Goal: Task Accomplishment & Management: Manage account settings

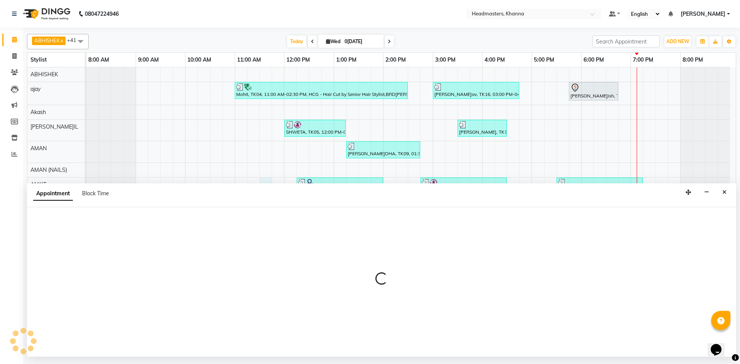
click at [254, 217] on div at bounding box center [382, 282] width 710 height 150
click at [12, 211] on div "Calendar Invoice Clients Leads Marketing Members Inventory Reports Completed In…" at bounding box center [52, 187] width 104 height 331
click at [169, 207] on div "Appointment Block Time" at bounding box center [382, 196] width 710 height 24
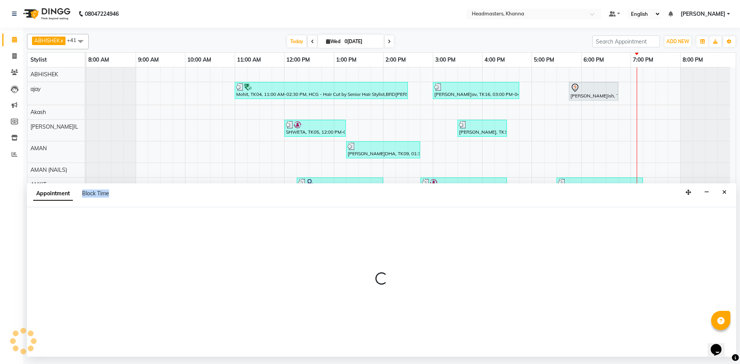
click at [169, 207] on div "Appointment Block Time" at bounding box center [382, 196] width 710 height 24
click at [131, 213] on div at bounding box center [382, 282] width 710 height 150
click at [133, 201] on div "Appointment Block Time" at bounding box center [382, 196] width 710 height 24
click at [722, 193] on button "Close" at bounding box center [724, 193] width 11 height 12
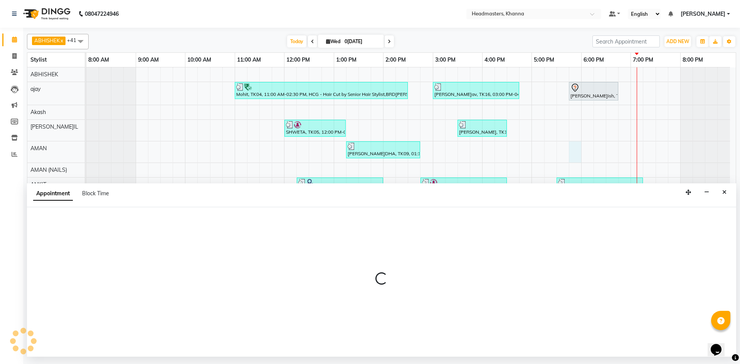
select select "60844"
select select "1065"
select select "tentative"
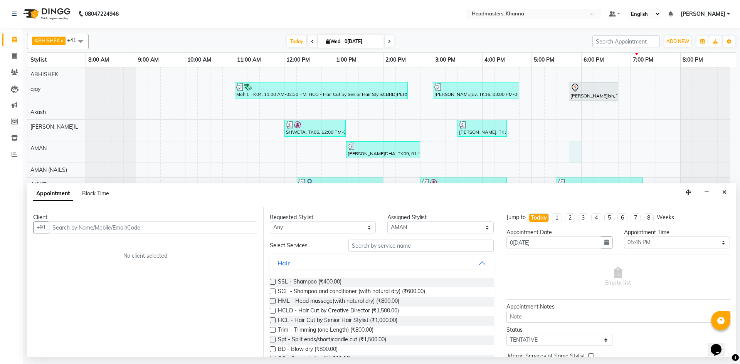
click at [73, 229] on input "text" at bounding box center [153, 228] width 208 height 12
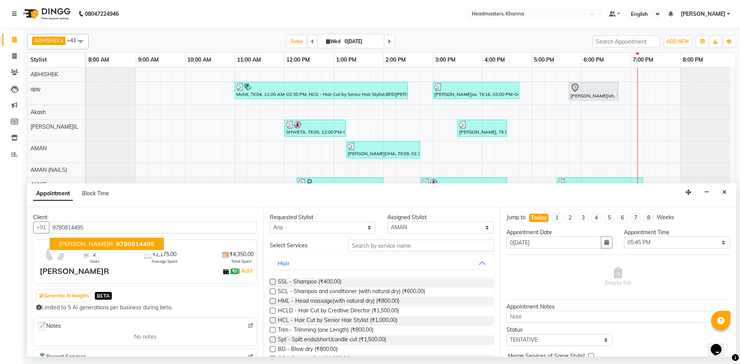
click at [116, 245] on span "9780814495" at bounding box center [135, 244] width 39 height 8
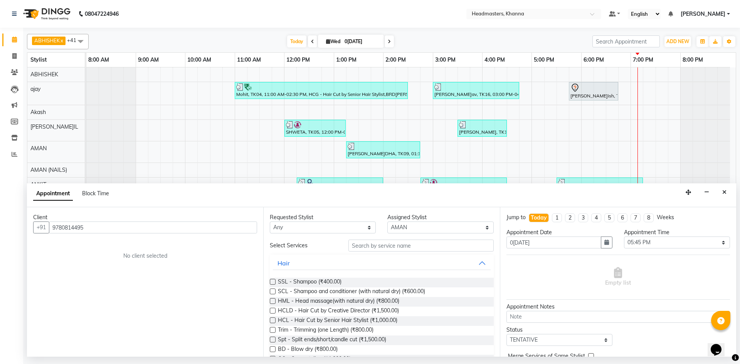
type input "9780814495"
click at [439, 225] on select "Select ABHISHEK ajay Akash AKHIL AMAN AMAN (NAILS) ANKIT Ankit Pedicurist Asing…" at bounding box center [441, 228] width 106 height 12
click at [405, 244] on input "text" at bounding box center [421, 246] width 145 height 12
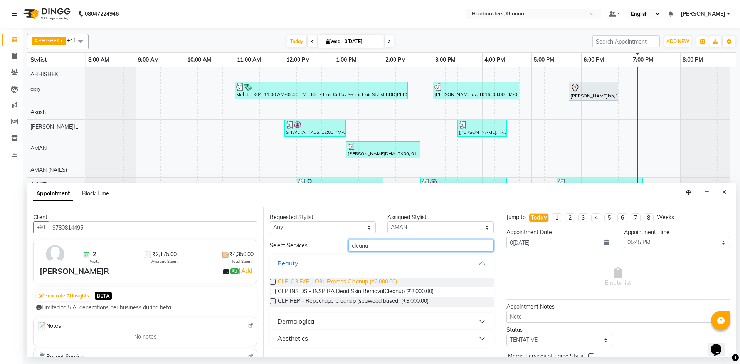
type input "cleanu"
click at [344, 283] on span "CLP-O3 EXP - O3+ Express Cleanup (₹2,000.00)" at bounding box center [337, 283] width 119 height 10
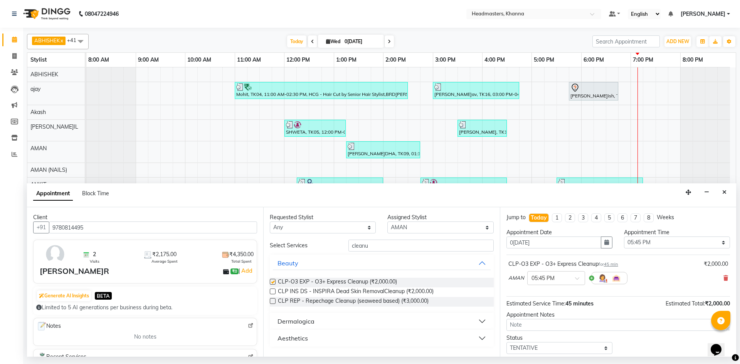
checkbox input "false"
click at [664, 240] on select "Select 09:00 AM 09:15 AM 09:30 AM 09:45 AM 10:00 AM 10:15 AM 10:30 AM 10:45 AM …" at bounding box center [677, 243] width 106 height 12
select select "1155"
click at [624, 237] on select "Select 09:00 AM 09:15 AM 09:30 AM 09:45 AM 10:00 AM 10:15 AM 10:30 AM 10:45 AM …" at bounding box center [677, 243] width 106 height 12
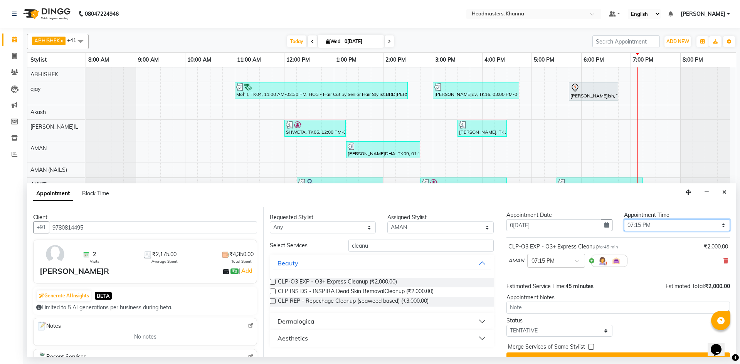
scroll to position [33, 0]
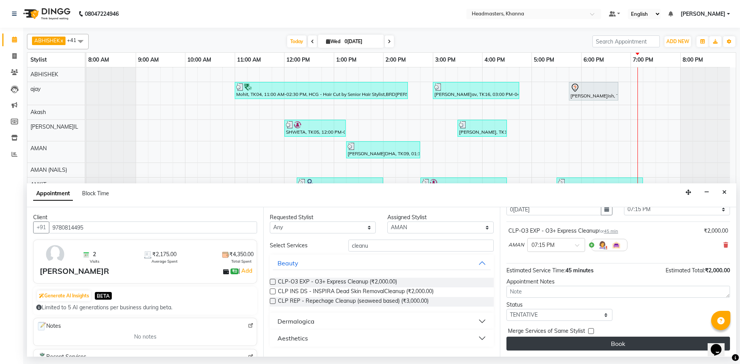
click at [632, 341] on button "Book" at bounding box center [619, 344] width 224 height 14
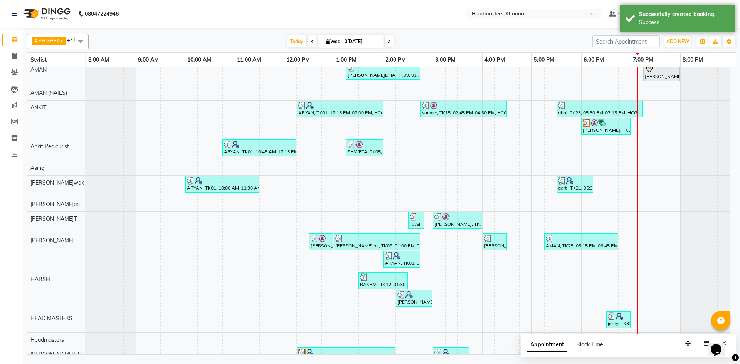
scroll to position [39, 0]
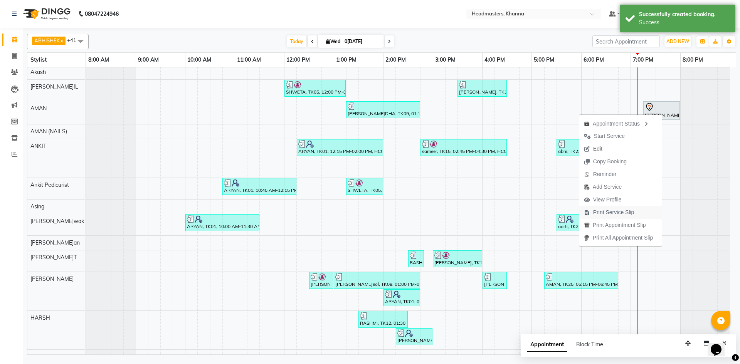
click at [601, 213] on span "Print Service Slip" at bounding box center [614, 213] width 41 height 8
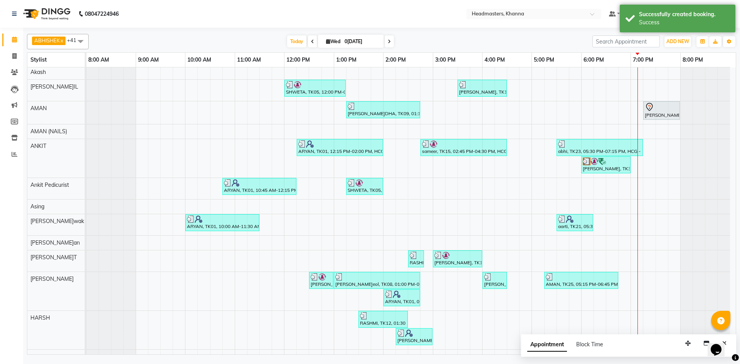
click at [188, 49] on div "ABHISHEK x ajay x Akash x AKHIL x AMAN x AMAN (NAILS) x ANKIT x Ankit Pedicuris…" at bounding box center [382, 193] width 710 height 324
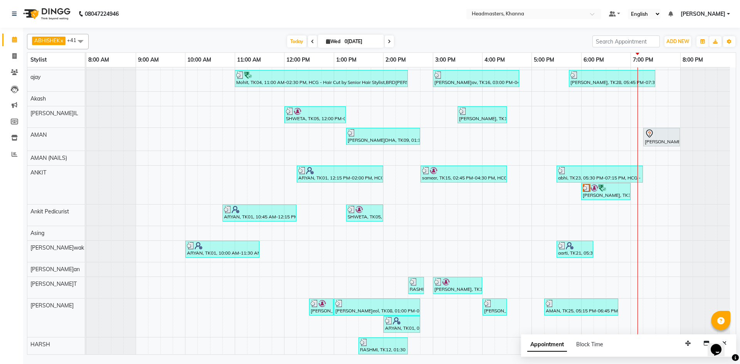
scroll to position [0, 0]
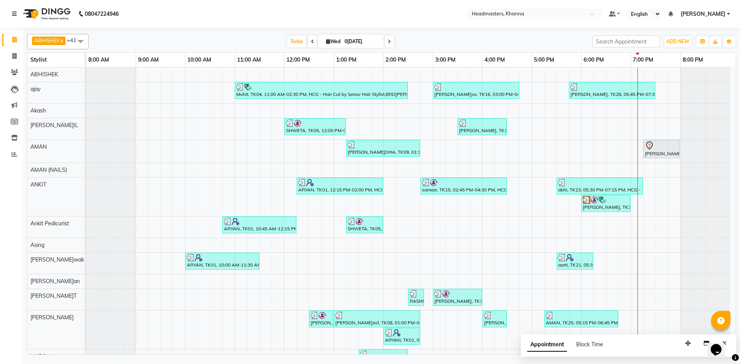
click at [207, 55] on link "10:00 AM" at bounding box center [199, 59] width 28 height 11
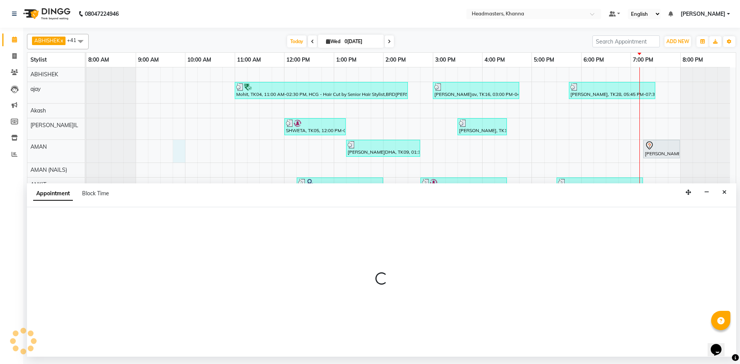
select select "60844"
select select "585"
select select "tentative"
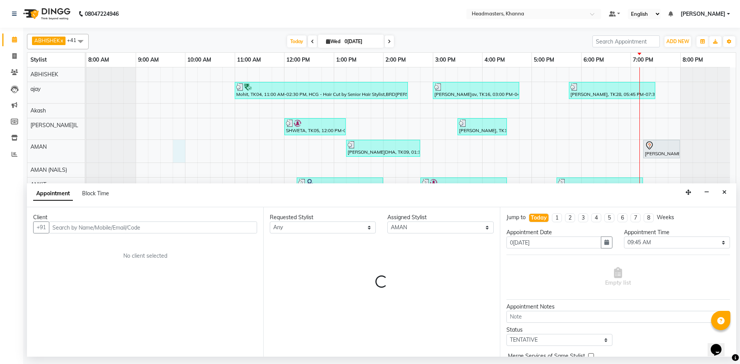
click at [97, 230] on input "text" at bounding box center [153, 228] width 208 height 12
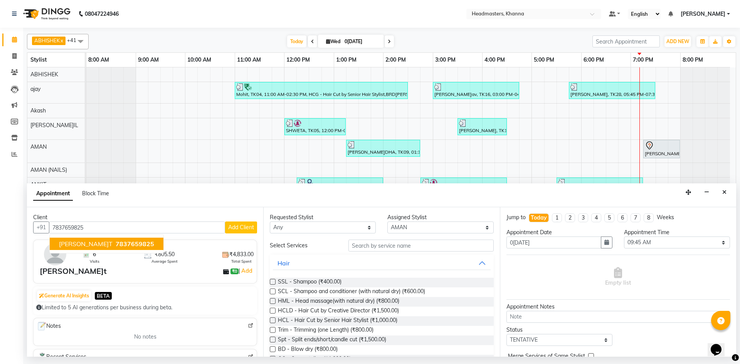
click at [116, 247] on span "7837659825" at bounding box center [135, 244] width 39 height 8
type input "7837659825"
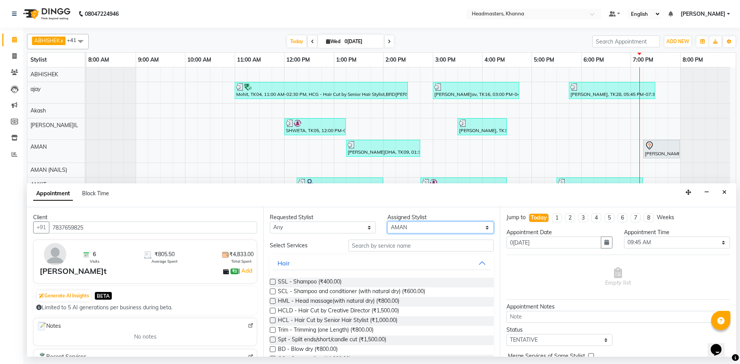
click at [415, 228] on select "Select ABHISHEK ajay Akash AKHIL AMAN AMAN (NAILS) ANKIT Ankit Pedicurist Asing…" at bounding box center [441, 228] width 106 height 12
select select "60805"
click at [420, 228] on select "Select ABHISHEK ajay Akash AKHIL AMAN AMAN (NAILS) ANKIT Ankit Pedicurist Asing…" at bounding box center [441, 228] width 106 height 12
click at [378, 244] on input "text" at bounding box center [421, 246] width 145 height 12
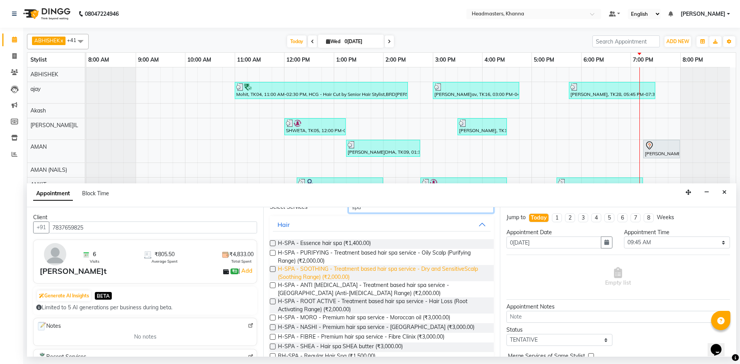
scroll to position [75, 0]
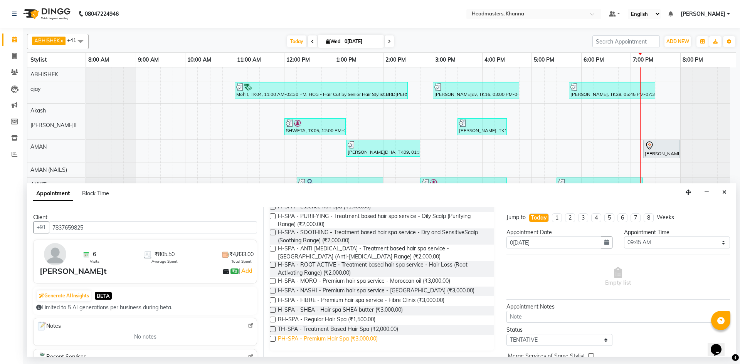
type input "spa"
click at [345, 341] on span "PH-SPA - Premium Hair Spa (₹3,000.00)" at bounding box center [328, 340] width 100 height 10
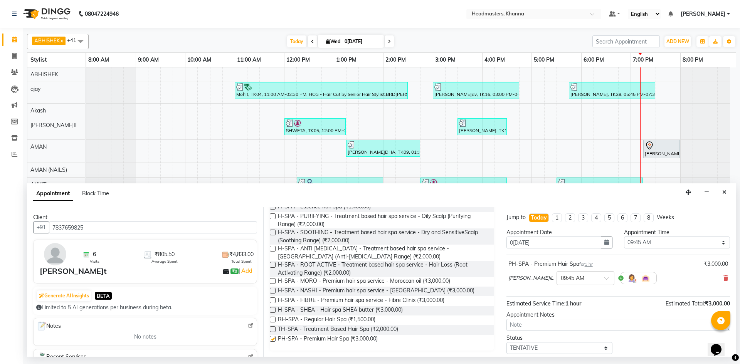
checkbox input "false"
click at [648, 244] on select "Select 09:00 AM 09:15 AM 09:30 AM 09:45 AM 10:00 AM 10:15 AM 10:30 AM 10:45 AM …" at bounding box center [677, 243] width 106 height 12
select select "1155"
click at [624, 237] on select "Select 09:00 AM 09:15 AM 09:30 AM 09:45 AM 10:00 AM 10:15 AM 10:30 AM 10:45 AM …" at bounding box center [677, 243] width 106 height 12
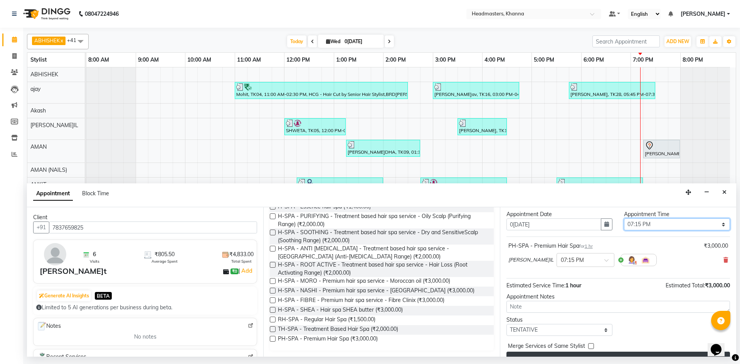
scroll to position [33, 0]
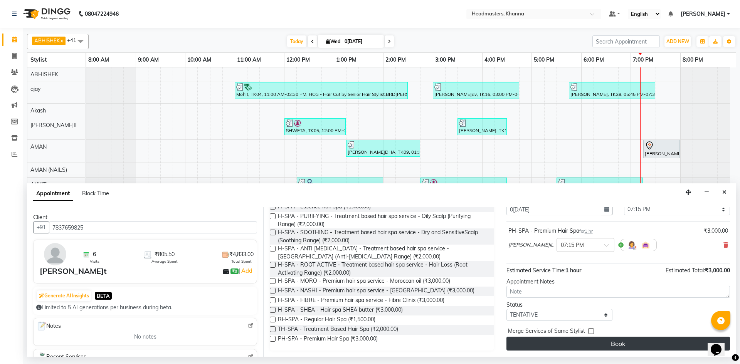
click at [627, 345] on button "Book" at bounding box center [619, 344] width 224 height 14
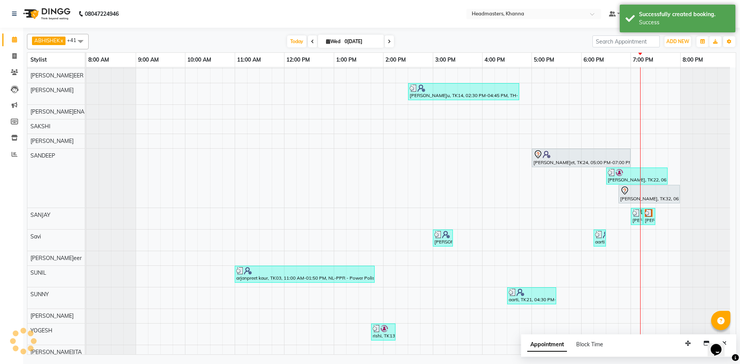
scroll to position [591, 0]
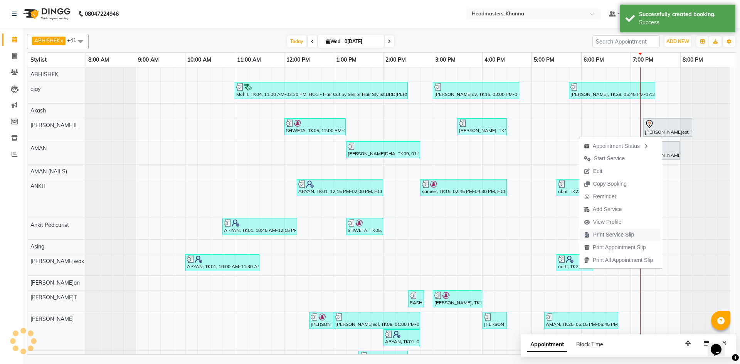
click at [622, 231] on span "Print Service Slip" at bounding box center [614, 235] width 41 height 8
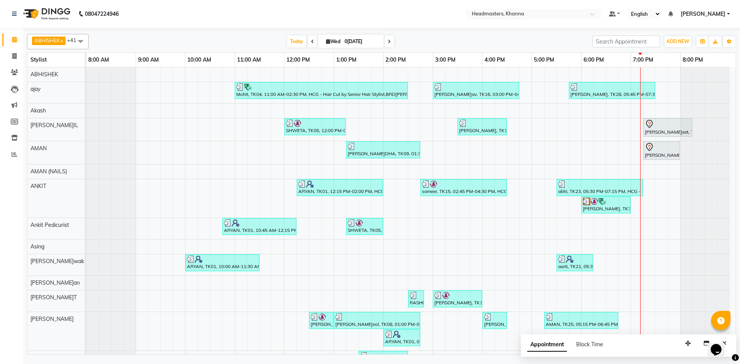
click at [212, 20] on nav "08047224946 Select Location × Headmasters, Khanna Default Panel My Panel Englis…" at bounding box center [370, 14] width 740 height 28
click at [191, 15] on nav "08047224946 Select Location × Headmasters, Khanna Default Panel My Panel Englis…" at bounding box center [370, 14] width 740 height 28
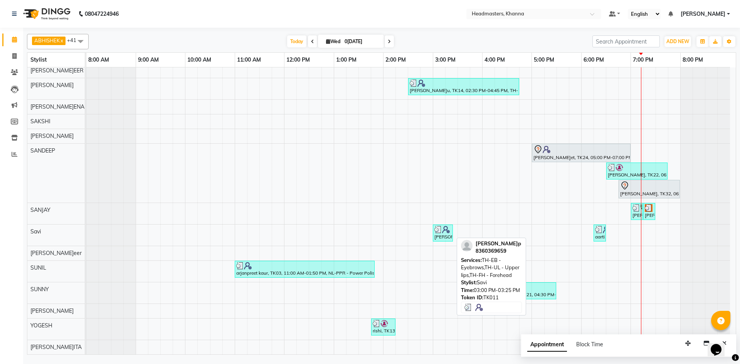
click at [438, 234] on div "[PERSON_NAME], TK11, 03:00 PM-03:25 PM, TH-EB - Eyebrows,TH-UL - [GEOGRAPHIC_DA…" at bounding box center [443, 233] width 19 height 15
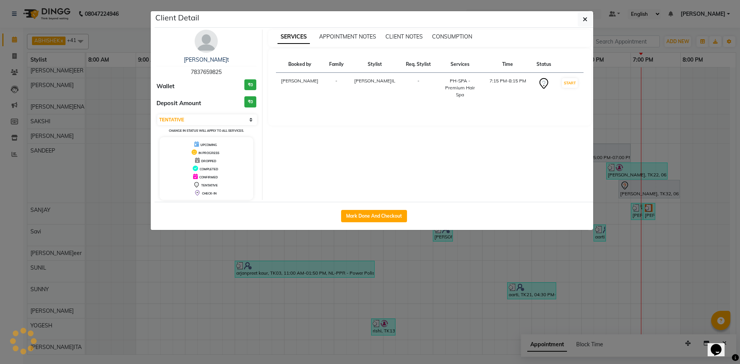
select select "3"
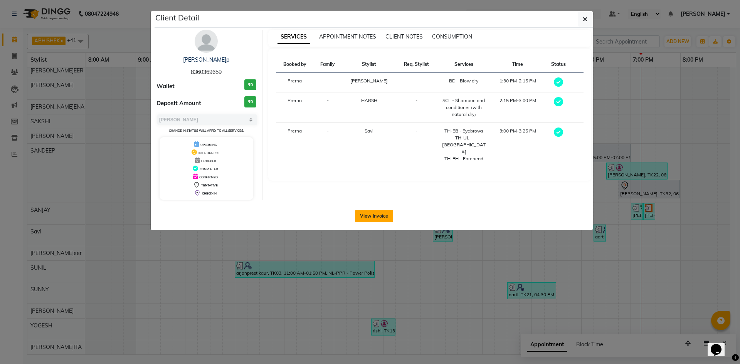
click at [358, 220] on button "View Invoice" at bounding box center [374, 216] width 38 height 12
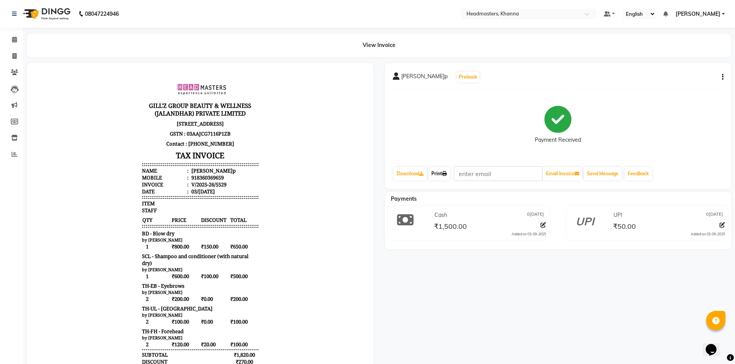
click at [444, 170] on link "Print" at bounding box center [439, 173] width 22 height 13
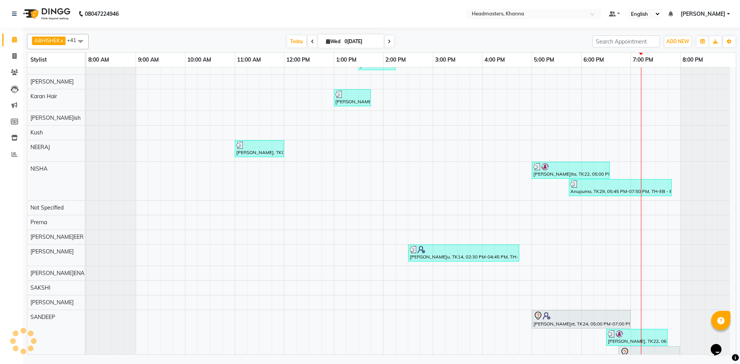
scroll to position [510, 0]
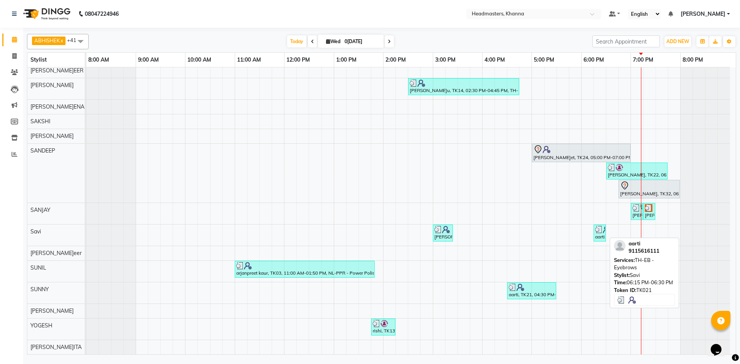
click at [600, 230] on img at bounding box center [599, 230] width 8 height 8
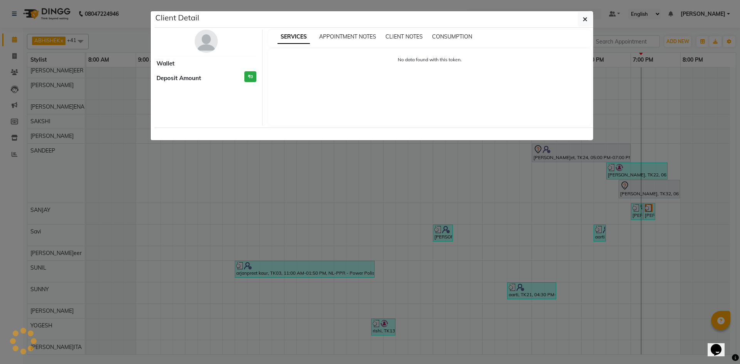
select select "3"
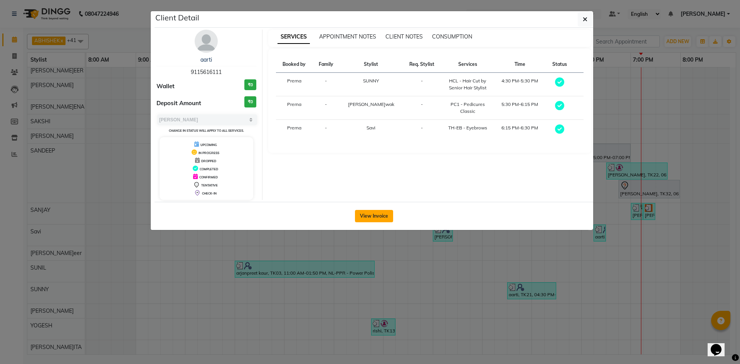
click at [369, 217] on button "View Invoice" at bounding box center [374, 216] width 38 height 12
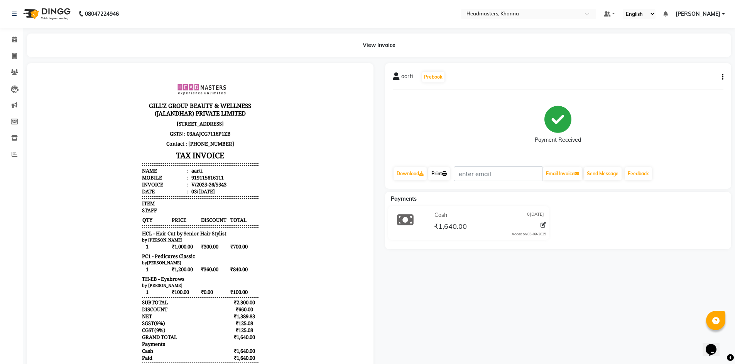
click at [440, 173] on link "Print" at bounding box center [439, 173] width 22 height 13
click at [9, 28] on app-home "08047224946 Select Location × Headmasters, Khanna Default Panel My Panel Englis…" at bounding box center [367, 204] width 735 height 408
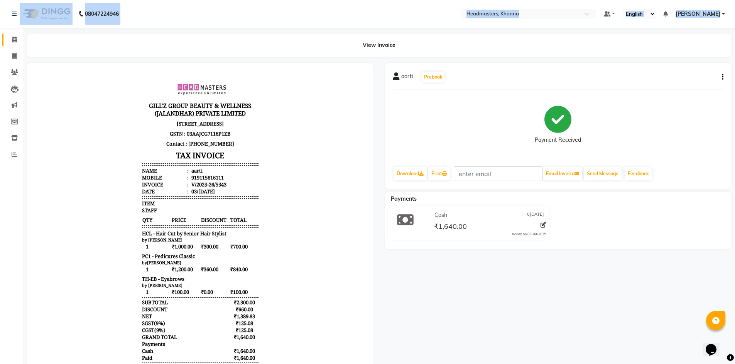
click at [15, 34] on link "Calendar" at bounding box center [11, 40] width 19 height 13
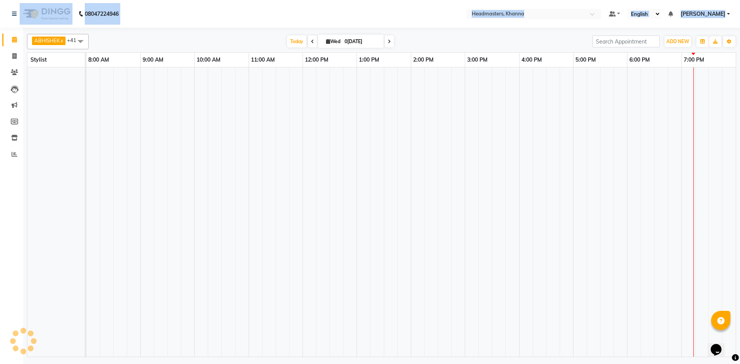
click at [335, 121] on td at bounding box center [336, 212] width 13 height 290
click at [408, 175] on td at bounding box center [404, 212] width 13 height 290
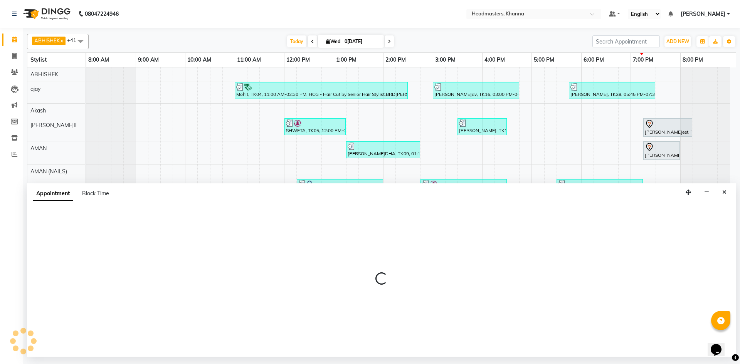
click at [94, 222] on div at bounding box center [382, 282] width 710 height 150
click at [100, 217] on div at bounding box center [382, 282] width 710 height 150
click at [101, 216] on div at bounding box center [382, 282] width 710 height 150
click at [729, 196] on button "Close" at bounding box center [724, 193] width 11 height 12
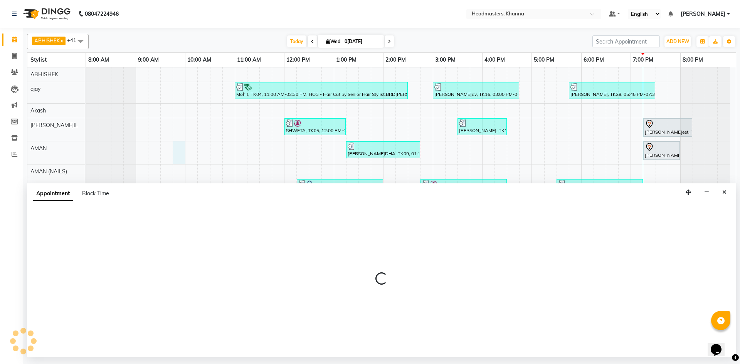
select select "60844"
select select "585"
select select "tentative"
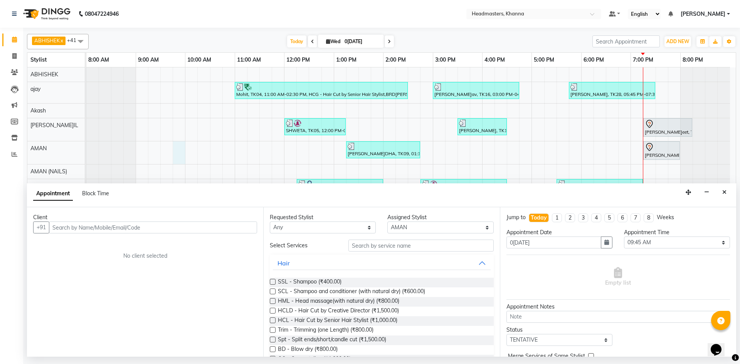
click at [107, 230] on input "text" at bounding box center [153, 228] width 208 height 12
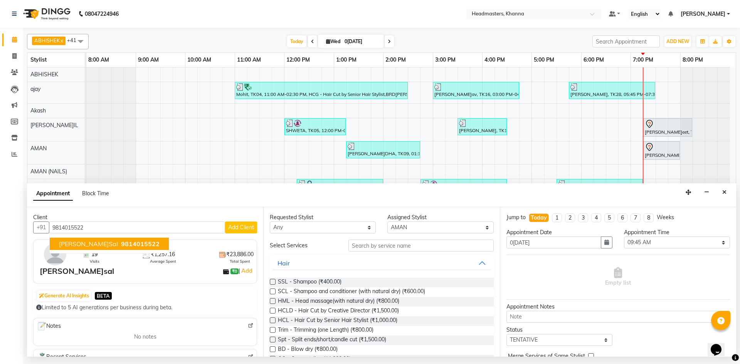
drag, startPoint x: 93, startPoint y: 241, endPoint x: 344, endPoint y: 239, distance: 251.1
click at [98, 241] on span "Subash Bansal" at bounding box center [88, 244] width 59 height 8
type input "9814015522"
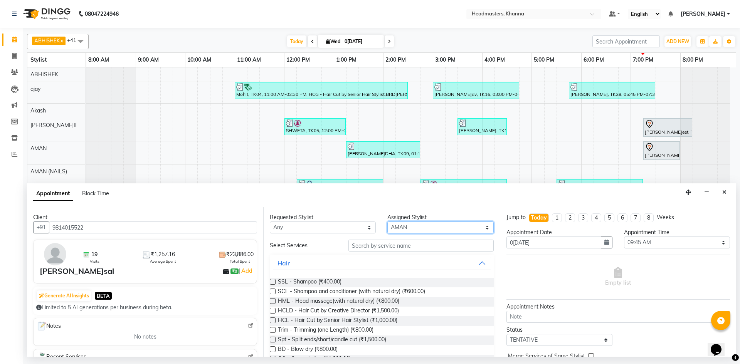
click at [418, 228] on select "Select ABHISHEK ajay Akash AKHIL AMAN AMAN (NAILS) ANKIT Ankit Pedicurist Asing…" at bounding box center [441, 228] width 106 height 12
select select "60827"
click at [388, 222] on select "Select ABHISHEK ajay Akash AKHIL AMAN AMAN (NAILS) ANKIT Ankit Pedicurist Asing…" at bounding box center [441, 228] width 106 height 12
click at [368, 248] on input "text" at bounding box center [421, 246] width 145 height 12
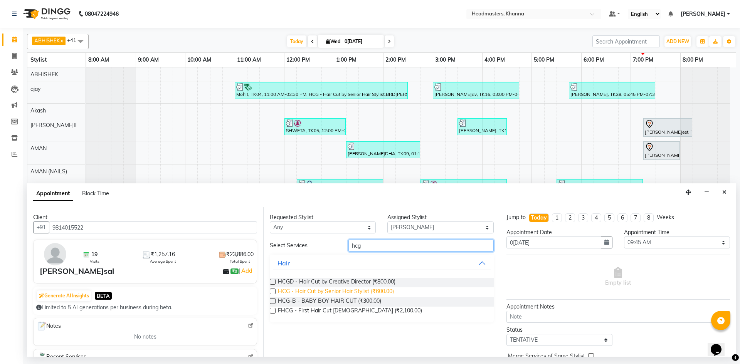
type input "hcg"
click at [386, 293] on span "HCG - Hair Cut by Senior Hair Stylist (₹600.00)" at bounding box center [336, 293] width 116 height 10
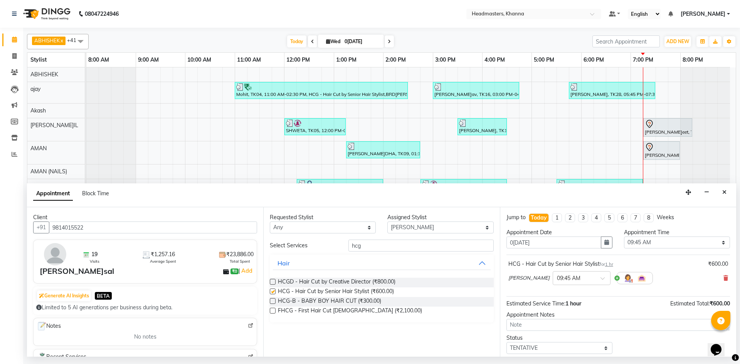
checkbox input "false"
click at [644, 240] on select "Select 09:00 AM 09:15 AM 09:30 AM 09:45 AM 10:00 AM 10:15 AM 10:30 AM 10:45 AM …" at bounding box center [677, 243] width 106 height 12
select select "1155"
click at [624, 237] on select "Select 09:00 AM 09:15 AM 09:30 AM 09:45 AM 10:00 AM 10:15 AM 10:30 AM 10:45 AM …" at bounding box center [677, 243] width 106 height 12
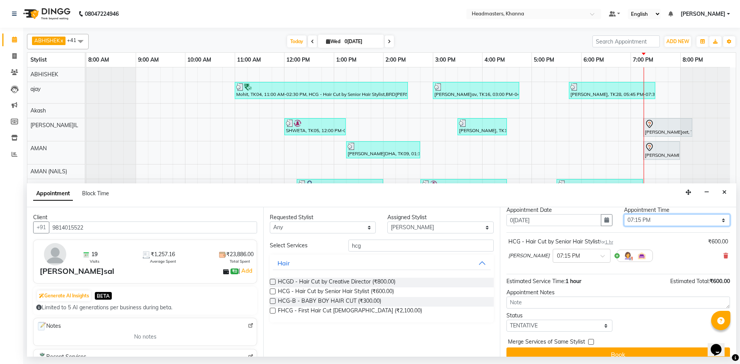
scroll to position [33, 0]
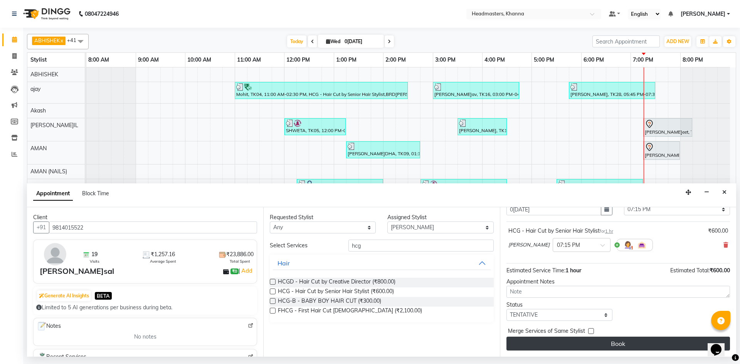
click at [609, 344] on button "Book" at bounding box center [619, 344] width 224 height 14
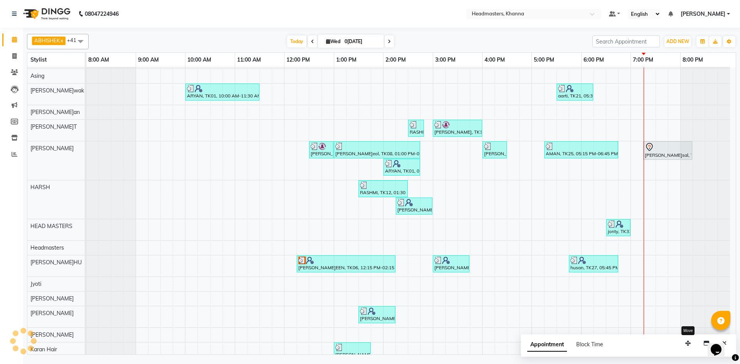
scroll to position [193, 0]
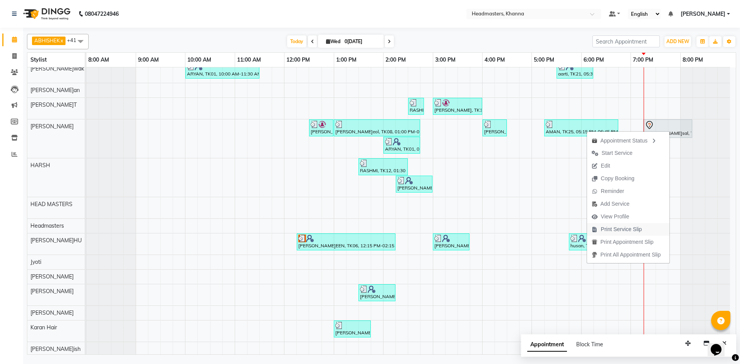
click at [622, 230] on span "Print Service Slip" at bounding box center [621, 230] width 41 height 8
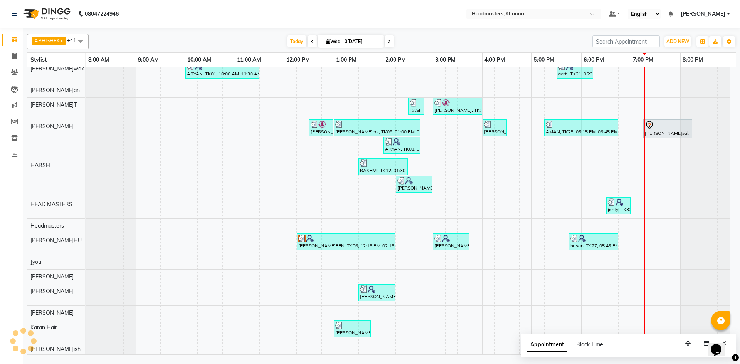
click at [277, 14] on nav "08047224946 Select Location × Headmasters, Khanna Default Panel My Panel Englis…" at bounding box center [370, 14] width 740 height 28
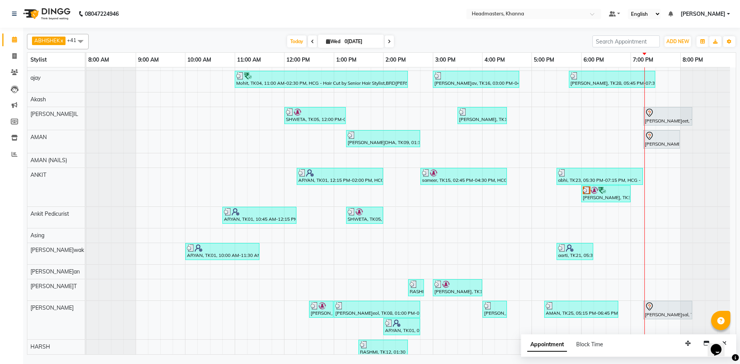
scroll to position [0, 0]
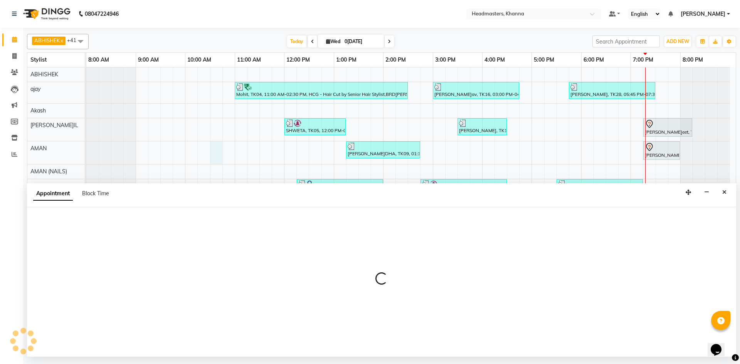
select select "60844"
select select "630"
select select "tentative"
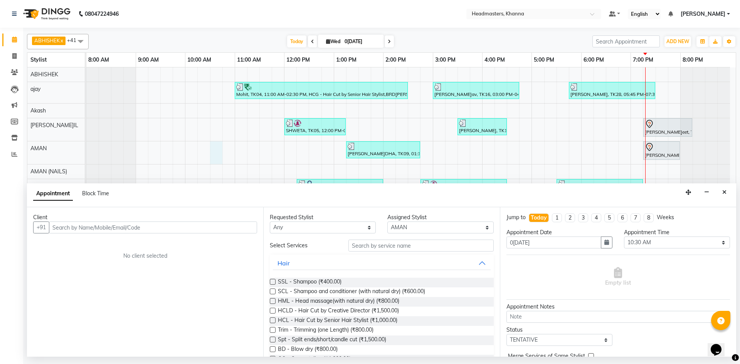
click at [78, 233] on input "text" at bounding box center [153, 228] width 208 height 12
click at [78, 231] on input "text" at bounding box center [153, 228] width 208 height 12
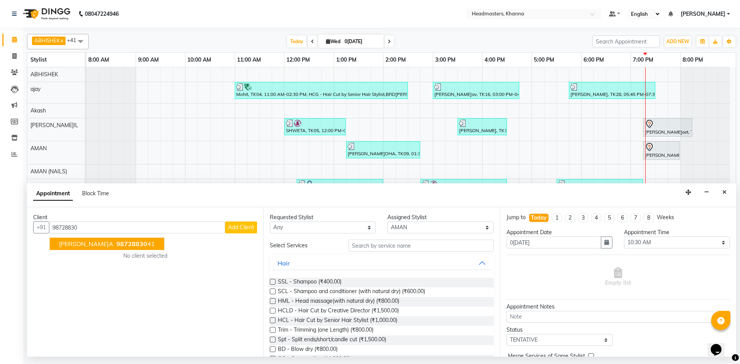
click at [116, 245] on span "98728830" at bounding box center [131, 244] width 31 height 8
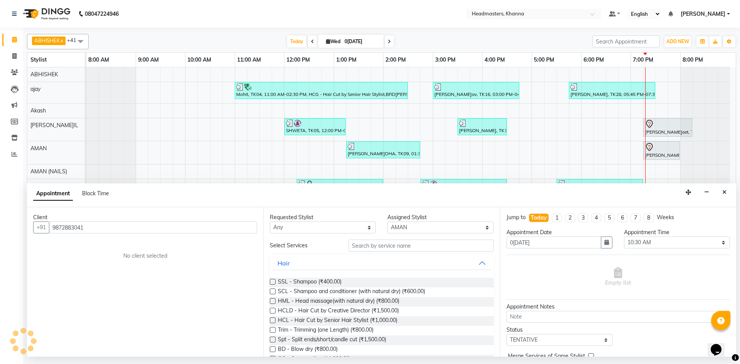
type input "9872883041"
click at [388, 228] on select "Select ABHISHEK ajay Akash AKHIL AMAN AMAN (NAILS) ANKIT Ankit Pedicurist Asing…" at bounding box center [441, 228] width 106 height 12
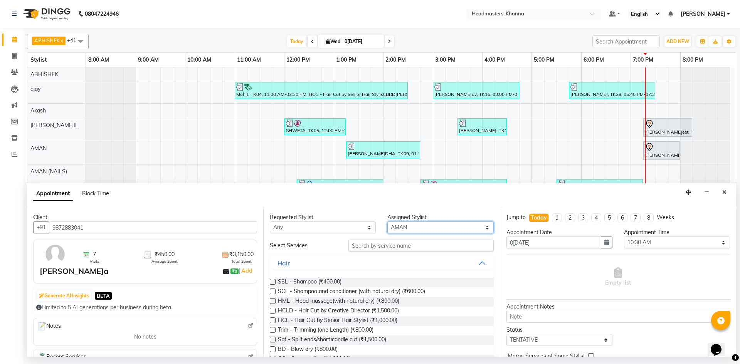
click at [462, 229] on select "Select ABHISHEK ajay Akash AKHIL AMAN AMAN (NAILS) ANKIT Ankit Pedicurist Asing…" at bounding box center [441, 228] width 106 height 12
select select "60808"
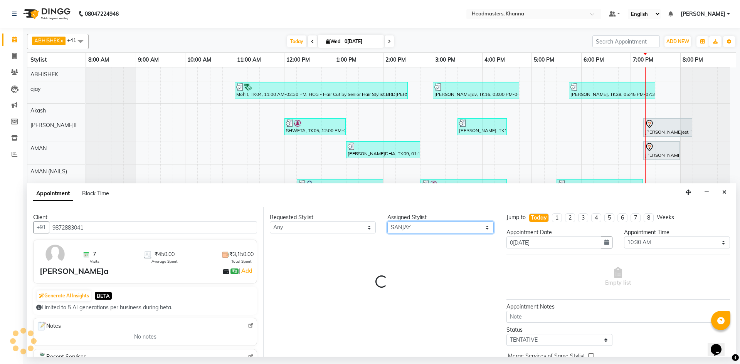
click at [462, 225] on select "Select ABHISHEK ajay Akash AKHIL AMAN AMAN (NAILS) ANKIT Ankit Pedicurist Asing…" at bounding box center [441, 228] width 106 height 12
click at [400, 249] on div "Requested Stylist Any ABHISHEK ajay Akash AKHIL AMAN AMAN (NAILS) ANKIT Ankit P…" at bounding box center [381, 282] width 236 height 150
click at [376, 244] on div "Requested Stylist Any ABHISHEK ajay Akash AKHIL AMAN AMAN (NAILS) ANKIT Ankit P…" at bounding box center [381, 282] width 236 height 150
click at [386, 244] on div "Requested Stylist Any ABHISHEK ajay Akash AKHIL AMAN AMAN (NAILS) ANKIT Ankit P…" at bounding box center [381, 282] width 236 height 150
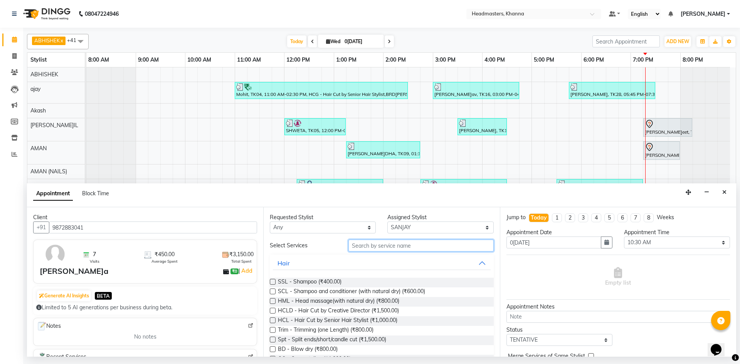
click at [391, 244] on input "text" at bounding box center [421, 246] width 145 height 12
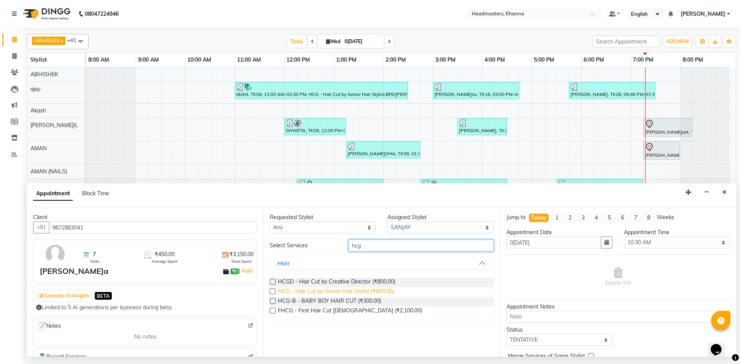
type input "hcg"
click at [359, 290] on span "HCG - Hair Cut by Senior Hair Stylist (₹600.00)" at bounding box center [336, 293] width 116 height 10
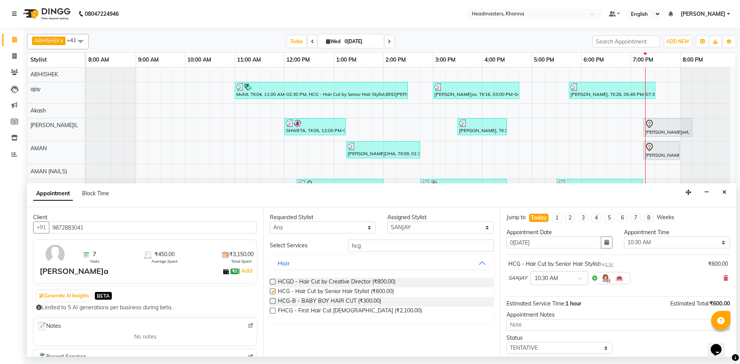
checkbox input "false"
click at [665, 240] on select "Select 09:00 AM 09:15 AM 09:30 AM 09:45 AM 10:00 AM 10:15 AM 10:30 AM 10:45 AM …" at bounding box center [677, 243] width 106 height 12
select select "1155"
click at [624, 237] on select "Select 09:00 AM 09:15 AM 09:30 AM 09:45 AM 10:00 AM 10:15 AM 10:30 AM 10:45 AM …" at bounding box center [677, 243] width 106 height 12
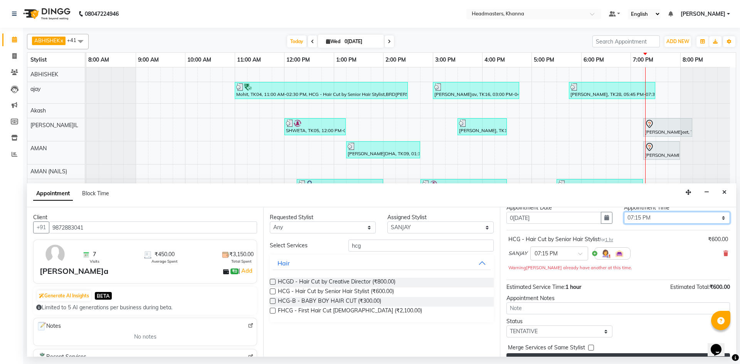
scroll to position [41, 0]
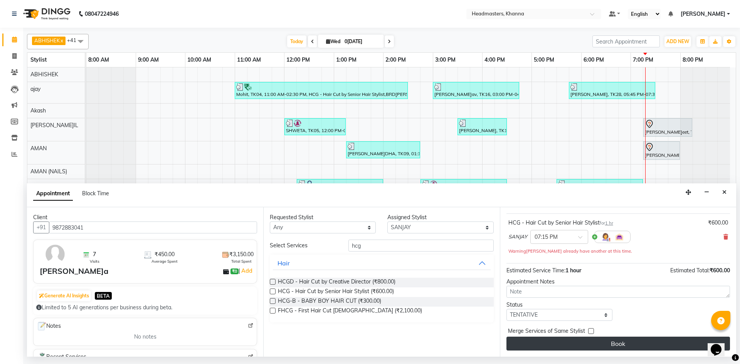
click at [633, 344] on button "Book" at bounding box center [619, 344] width 224 height 14
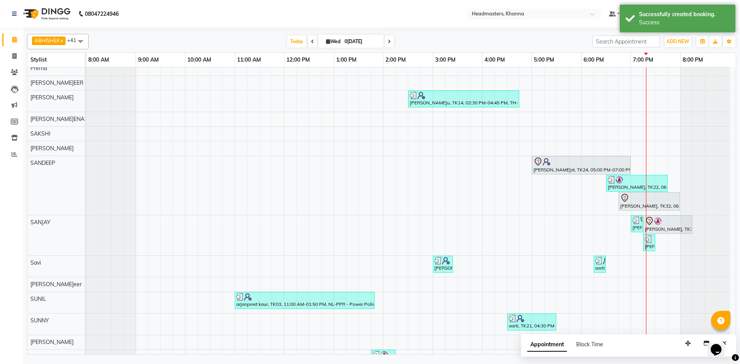
scroll to position [610, 0]
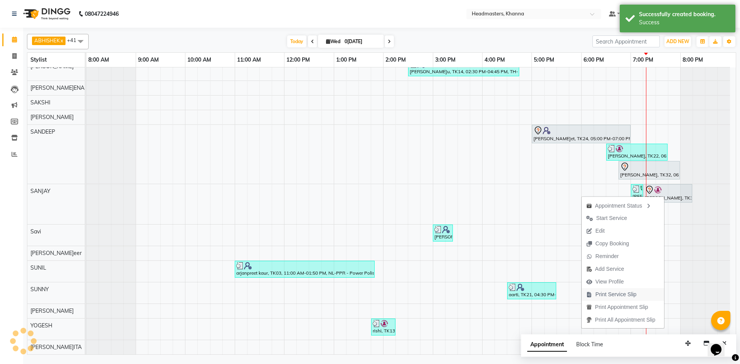
click at [635, 296] on span "Print Service Slip" at bounding box center [612, 294] width 60 height 13
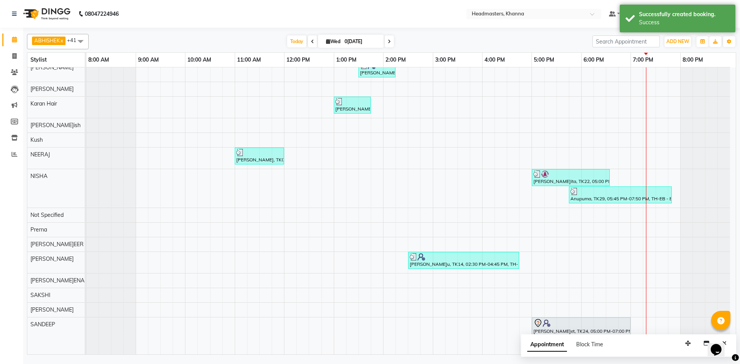
scroll to position [484, 0]
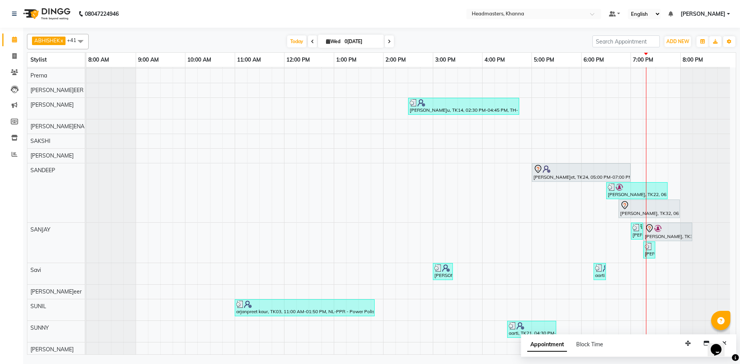
click at [124, 31] on div "ABHISHEK x ajay x Akash x AKHIL x AMAN x AMAN (NAILS) x ANKIT x Ankit Pedicuris…" at bounding box center [382, 193] width 710 height 324
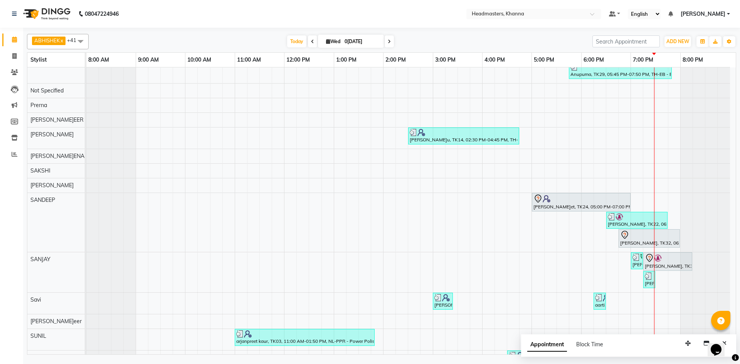
scroll to position [494, 0]
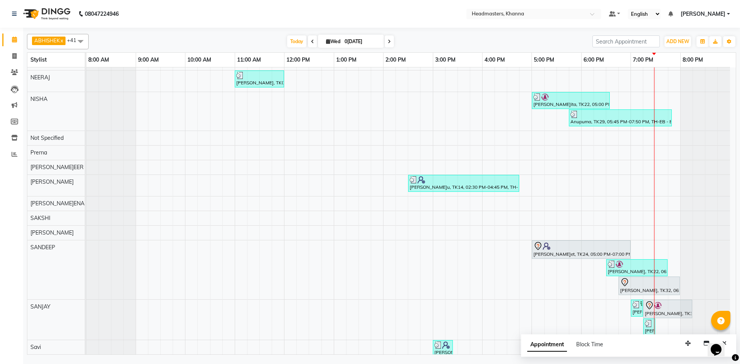
click at [232, 168] on div "Mohit, TK04, 11:00 AM-02:30 PM, HCG - Hair Cut by Senior Hair Stylist,BRD - Bea…" at bounding box center [411, 21] width 650 height 897
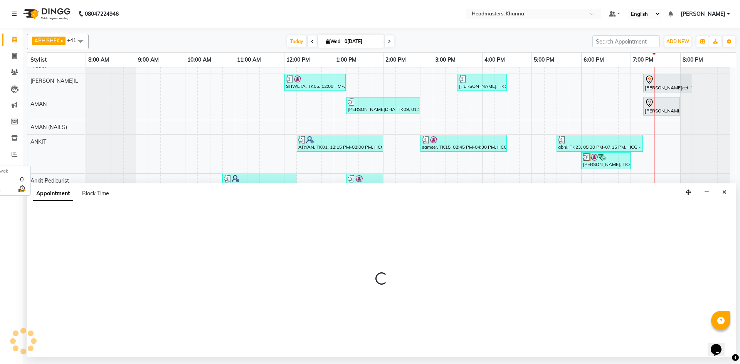
scroll to position [0, 0]
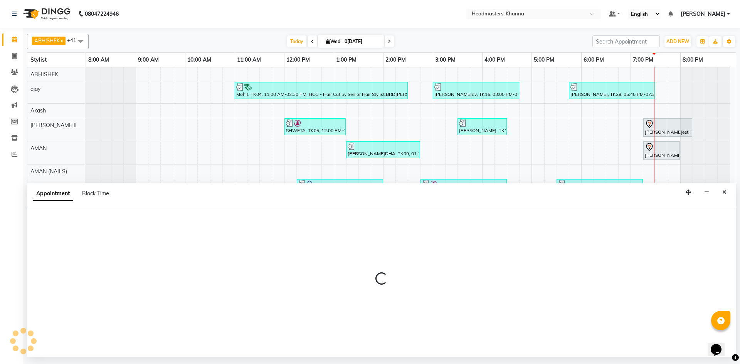
click at [89, 218] on div at bounding box center [382, 282] width 710 height 150
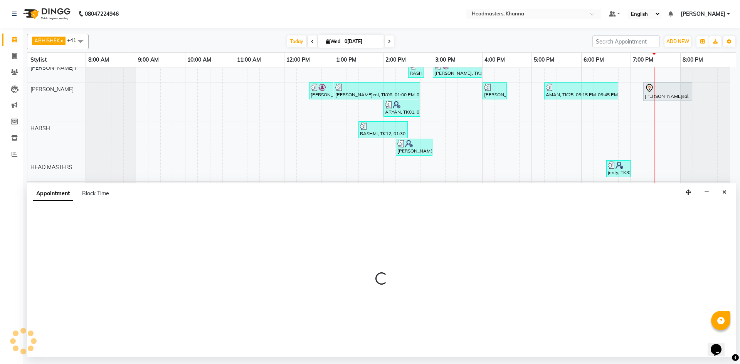
scroll to position [270, 0]
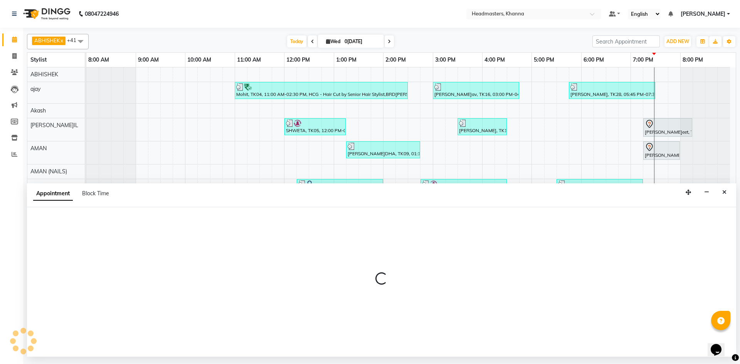
click at [132, 206] on div "Appointment Block Time" at bounding box center [382, 196] width 710 height 24
click at [726, 193] on icon "Close" at bounding box center [725, 192] width 4 height 5
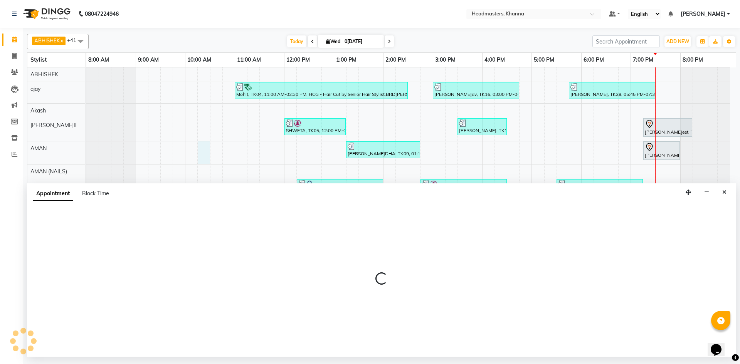
click at [238, 206] on div "Appointment Block Time" at bounding box center [382, 196] width 710 height 24
click at [127, 207] on app-booking "Appointment Block Time" at bounding box center [382, 271] width 710 height 174
click at [176, 199] on div "Appointment Block Time" at bounding box center [382, 196] width 710 height 24
click at [204, 29] on div at bounding box center [382, 29] width 710 height 3
click at [723, 196] on button "Close" at bounding box center [724, 193] width 11 height 12
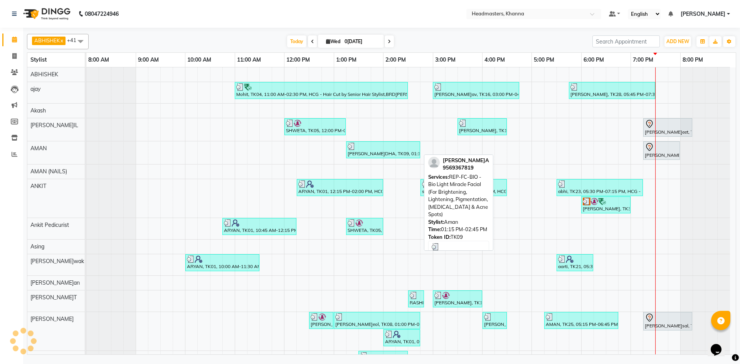
click at [356, 152] on div "[PERSON_NAME], TK09, 01:15 PM-02:45 PM, REP-FC-BIO - Bio Light Miracle Facial (…" at bounding box center [383, 150] width 73 height 15
select select "7"
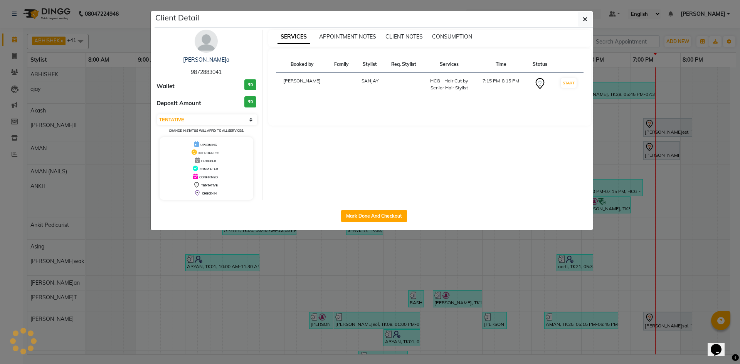
click at [395, 314] on ngb-modal-window "Client Detail babla 9872883041 Wallet ₹0 Deposit Amount ₹0 Select IN SERVICE CO…" at bounding box center [370, 182] width 740 height 364
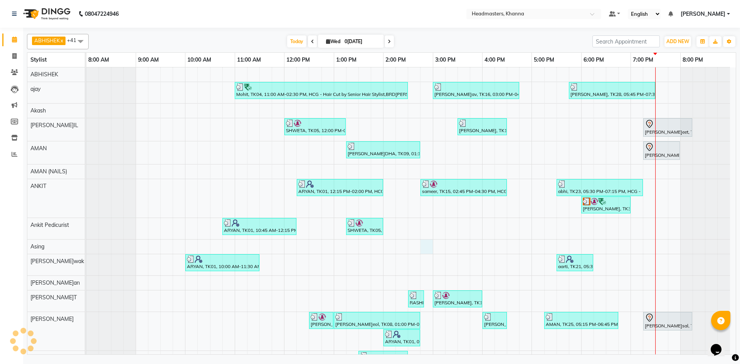
select select "63194"
select select "885"
select select "tentative"
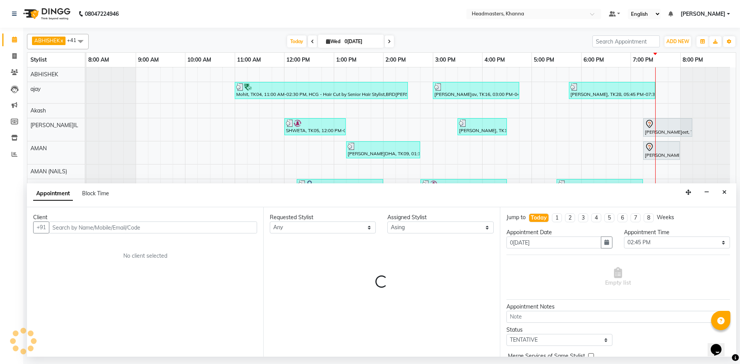
click at [120, 225] on input "text" at bounding box center [153, 228] width 208 height 12
click at [190, 222] on input "8728939155" at bounding box center [153, 228] width 208 height 12
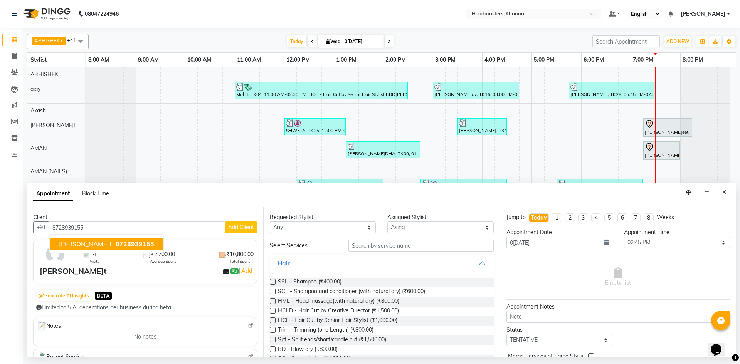
click at [87, 246] on span "sukhpreet" at bounding box center [86, 244] width 54 height 8
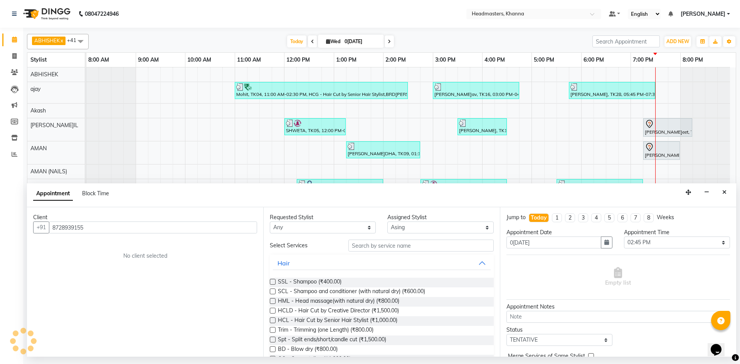
type input "8728939155"
click at [443, 228] on select "Select ABHISHEK ajay Akash AKHIL AMAN AMAN (NAILS) ANKIT Ankit Pedicurist Asing…" at bounding box center [441, 228] width 106 height 12
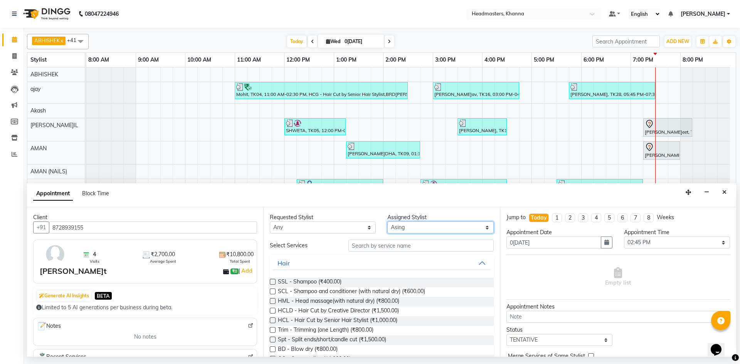
select select "60843"
click at [440, 226] on select "Select ABHISHEK ajay Akash AKHIL AMAN AMAN (NAILS) ANKIT Ankit Pedicurist Asing…" at bounding box center [441, 228] width 106 height 12
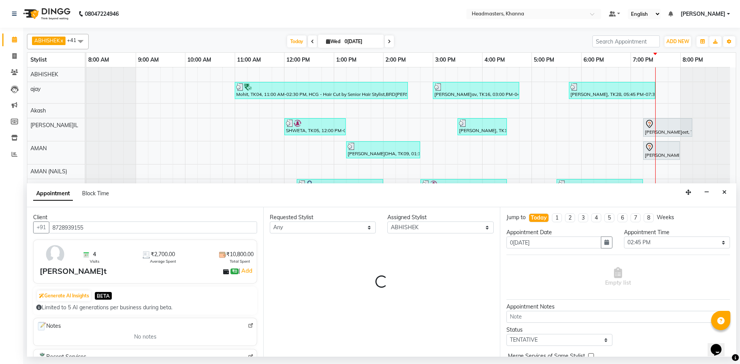
click at [368, 242] on div "Requested Stylist Any ABHISHEK ajay Akash AKHIL AMAN AMAN (NAILS) ANKIT Ankit P…" at bounding box center [381, 282] width 236 height 150
click at [367, 244] on div "Requested Stylist Any ABHISHEK ajay Akash AKHIL AMAN AMAN (NAILS) ANKIT Ankit P…" at bounding box center [381, 282] width 236 height 150
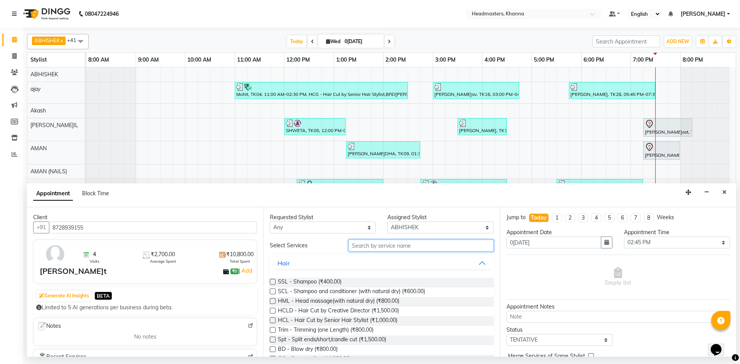
click at [371, 250] on input "text" at bounding box center [421, 246] width 145 height 12
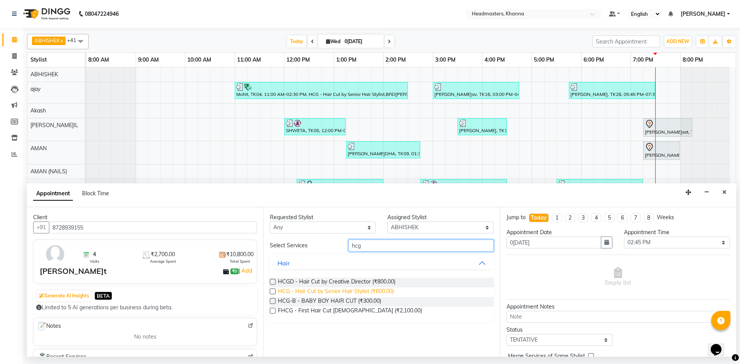
type input "hcg"
click at [376, 289] on span "HCG - Hair Cut by Senior Hair Stylist (₹600.00)" at bounding box center [336, 293] width 116 height 10
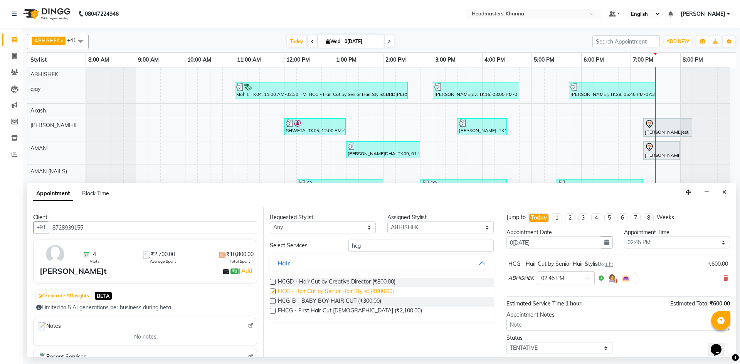
checkbox input "false"
drag, startPoint x: 653, startPoint y: 236, endPoint x: 653, endPoint y: 246, distance: 9.3
click at [653, 238] on div "Appointment Time Select 09:00 AM 09:15 AM 09:30 AM 09:45 AM 10:00 AM 10:15 AM 1…" at bounding box center [678, 242] width 118 height 26
click at [653, 246] on select "Select 09:00 AM 09:15 AM 09:30 AM 09:45 AM 10:00 AM 10:15 AM 10:30 AM 10:45 AM …" at bounding box center [677, 243] width 106 height 12
select select "1170"
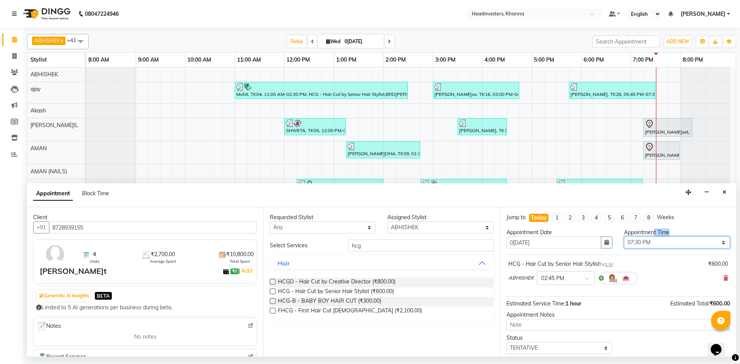
click at [624, 237] on select "Select 09:00 AM 09:15 AM 09:30 AM 09:45 AM 10:00 AM 10:15 AM 10:30 AM 10:45 AM …" at bounding box center [677, 243] width 106 height 12
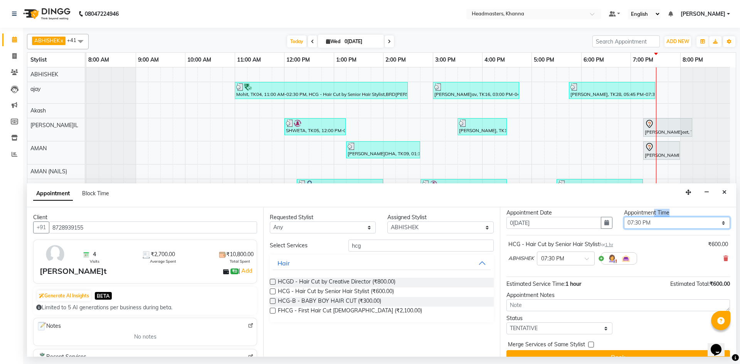
scroll to position [33, 0]
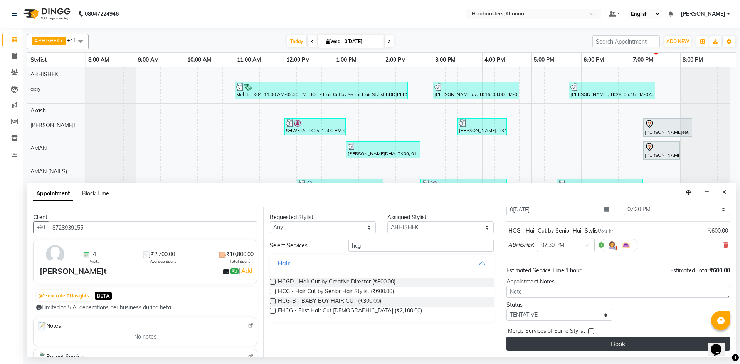
click at [618, 342] on button "Book" at bounding box center [619, 344] width 224 height 14
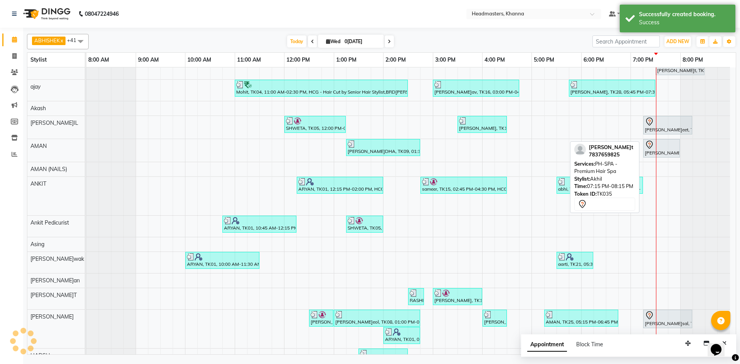
scroll to position [0, 0]
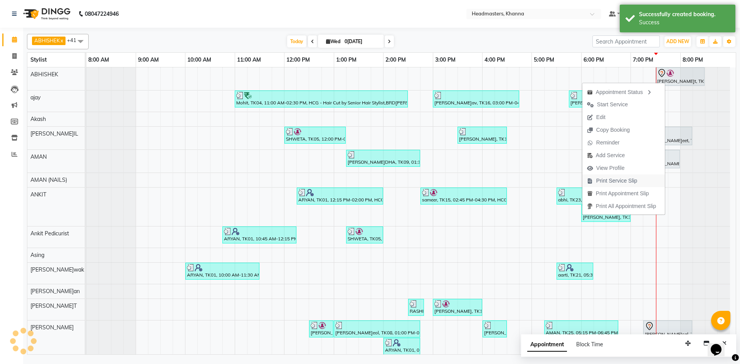
click at [614, 179] on span "Print Service Slip" at bounding box center [617, 181] width 41 height 8
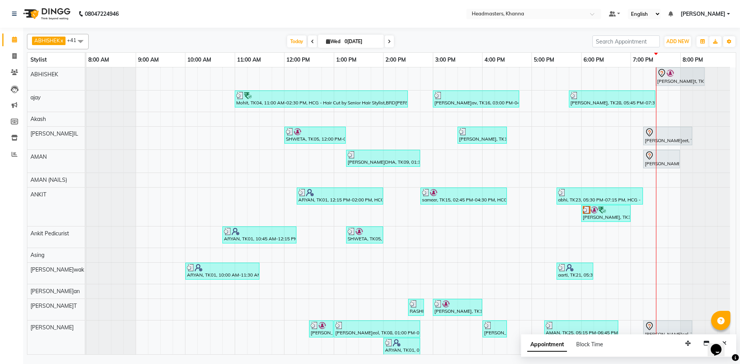
click at [157, 38] on div "Today Wed 03-09-2025" at bounding box center [341, 42] width 496 height 12
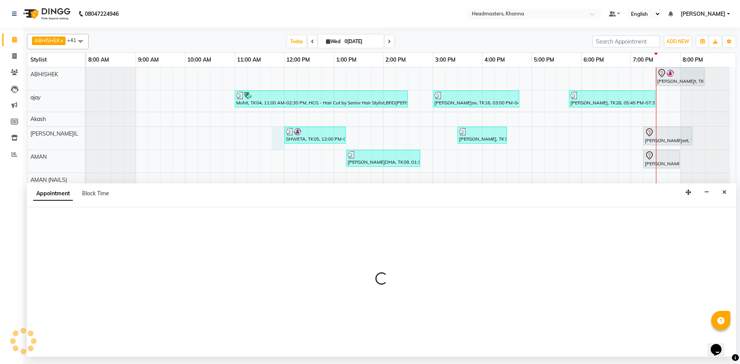
select select "60805"
select select "705"
select select "tentative"
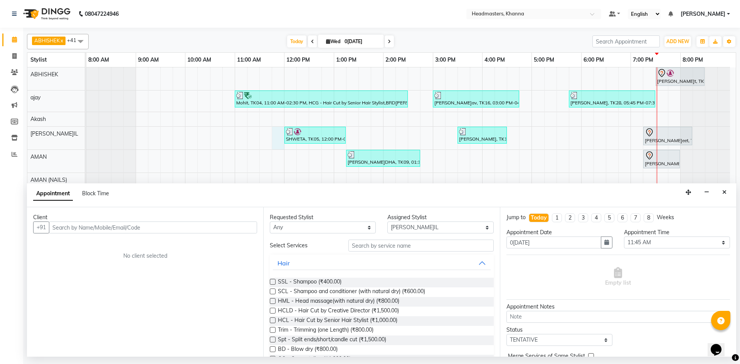
click at [115, 224] on input "text" at bounding box center [153, 228] width 208 height 12
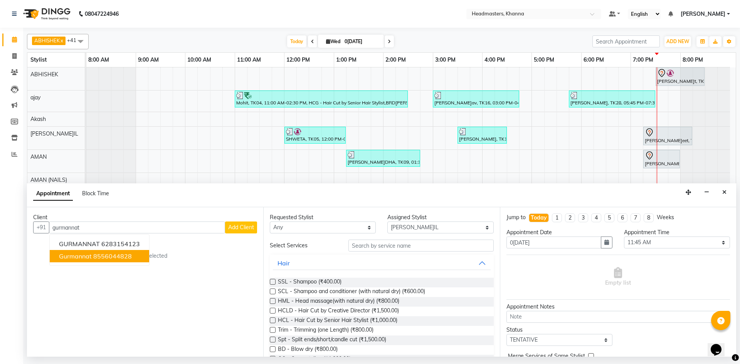
click at [128, 256] on ngb-highlight "8556044828" at bounding box center [112, 257] width 39 height 8
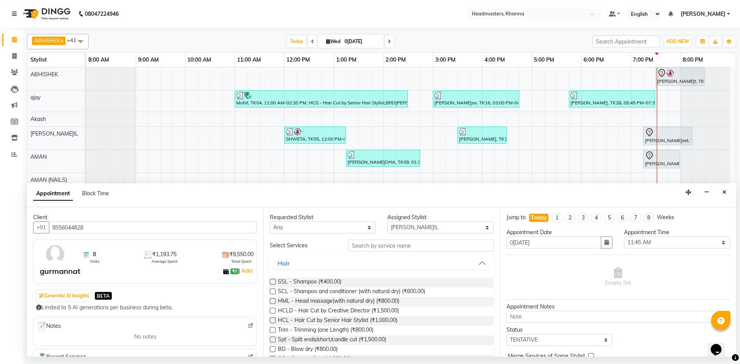
type input "8556044828"
click at [414, 224] on select "Select ABHISHEK ajay Akash AKHIL AMAN AMAN (NAILS) ANKIT Ankit Pedicurist Asing…" at bounding box center [441, 228] width 106 height 12
select select "60819"
drag, startPoint x: 413, startPoint y: 224, endPoint x: 366, endPoint y: 234, distance: 48.0
click at [412, 224] on select "Select ABHISHEK ajay Akash AKHIL AMAN AMAN (NAILS) ANKIT Ankit Pedicurist Asing…" at bounding box center [441, 228] width 106 height 12
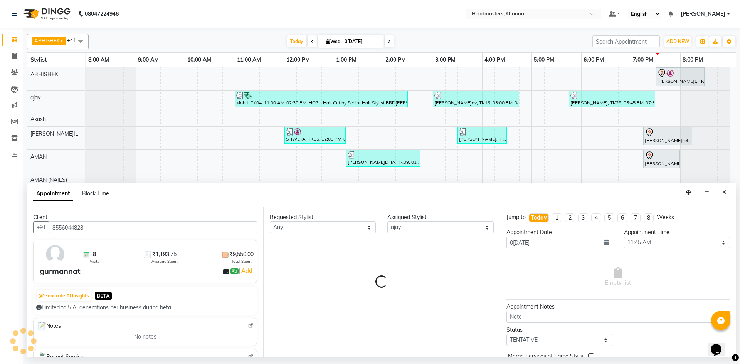
click at [365, 248] on div "Requested Stylist Any ABHISHEK ajay Akash AKHIL AMAN AMAN (NAILS) ANKIT Ankit P…" at bounding box center [381, 282] width 236 height 150
click at [376, 247] on div "Requested Stylist Any ABHISHEK ajay Akash AKHIL AMAN AMAN (NAILS) ANKIT Ankit P…" at bounding box center [381, 282] width 236 height 150
click at [388, 245] on div "Requested Stylist Any ABHISHEK ajay Akash AKHIL AMAN AMAN (NAILS) ANKIT Ankit P…" at bounding box center [381, 282] width 236 height 150
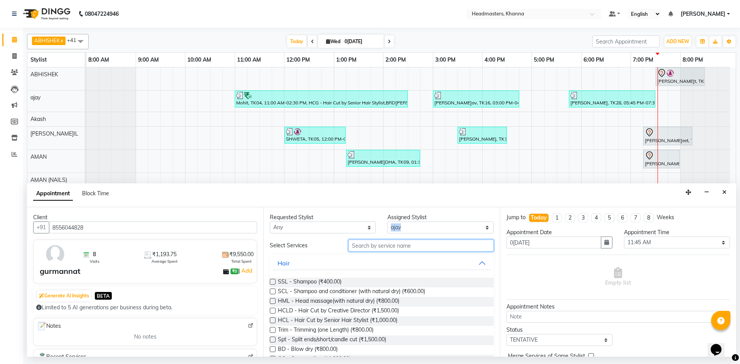
click at [390, 241] on input "text" at bounding box center [421, 246] width 145 height 12
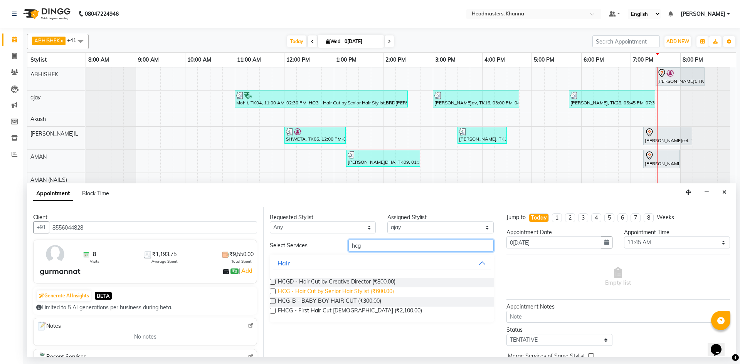
type input "hcg"
click at [383, 291] on span "HCG - Hair Cut by Senior Hair Stylist (₹600.00)" at bounding box center [336, 293] width 116 height 10
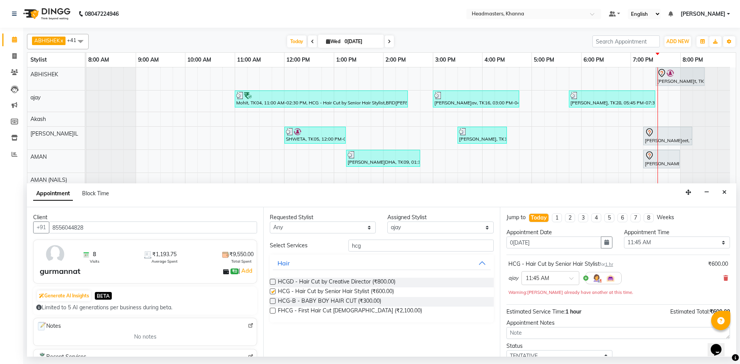
checkbox input "false"
click at [660, 239] on select "Select 09:00 AM 09:15 AM 09:30 AM 09:45 AM 10:00 AM 10:15 AM 10:30 AM 10:45 AM …" at bounding box center [677, 243] width 106 height 12
select select "1170"
click at [624, 237] on select "Select 09:00 AM 09:15 AM 09:30 AM 09:45 AM 10:00 AM 10:15 AM 10:30 AM 10:45 AM …" at bounding box center [677, 243] width 106 height 12
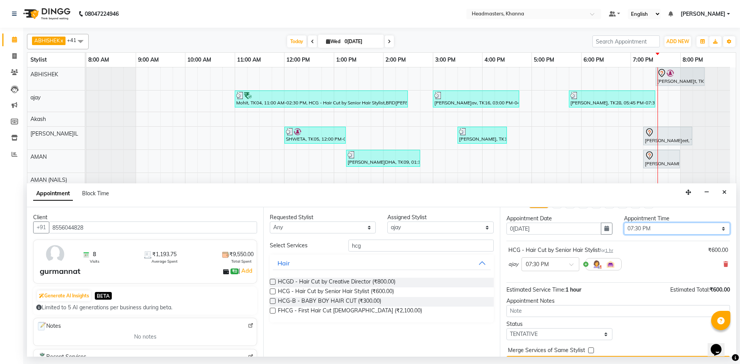
scroll to position [33, 0]
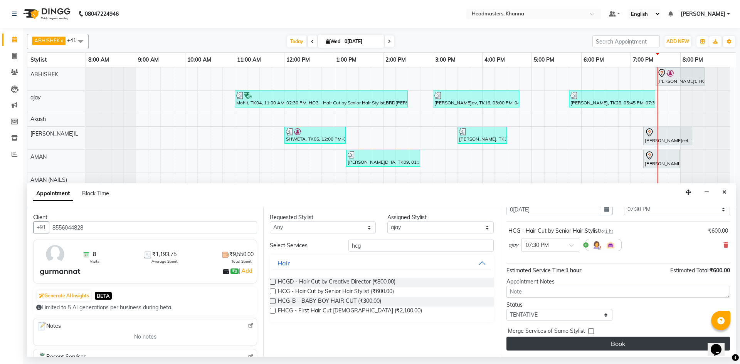
click at [615, 343] on button "Book" at bounding box center [619, 344] width 224 height 14
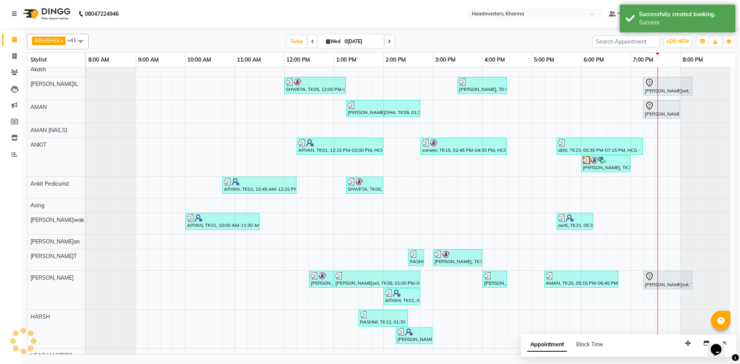
scroll to position [0, 0]
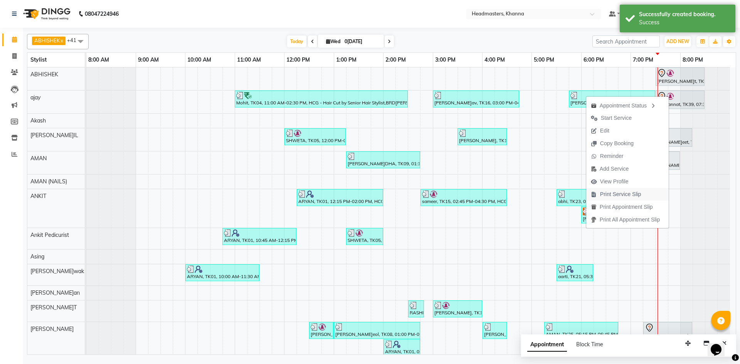
click at [618, 195] on span "Print Service Slip" at bounding box center [620, 195] width 41 height 8
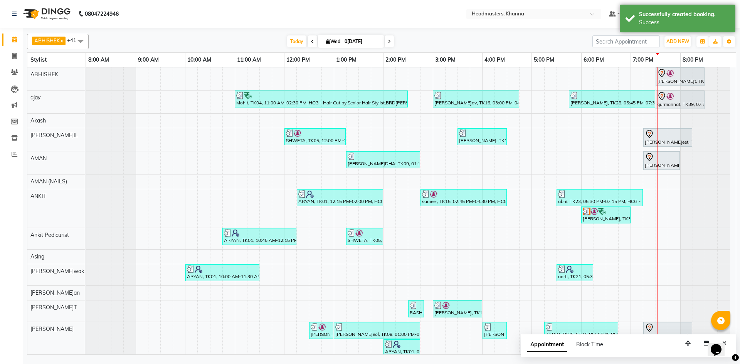
click at [192, 29] on div at bounding box center [382, 29] width 710 height 3
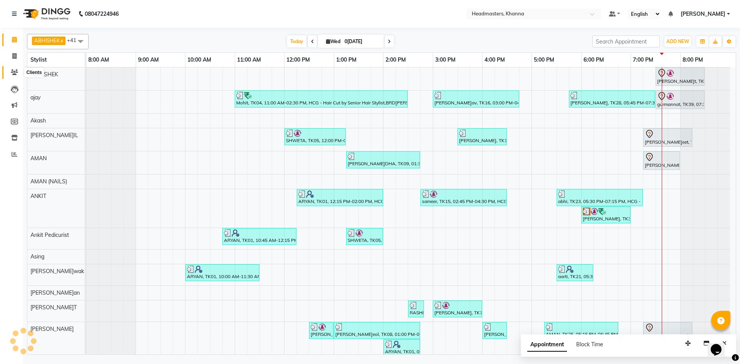
click at [15, 73] on icon at bounding box center [14, 72] width 7 height 6
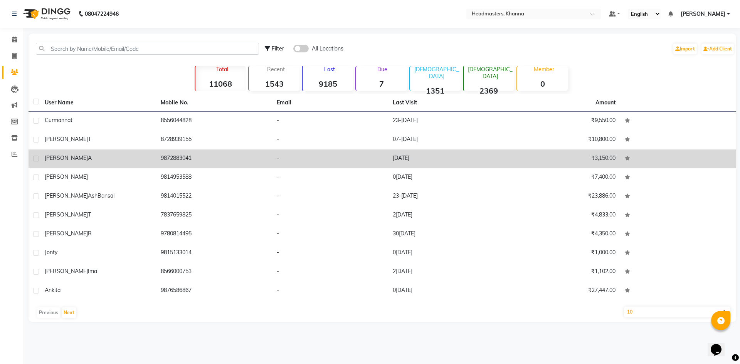
click at [75, 161] on div "babla" at bounding box center [98, 158] width 107 height 8
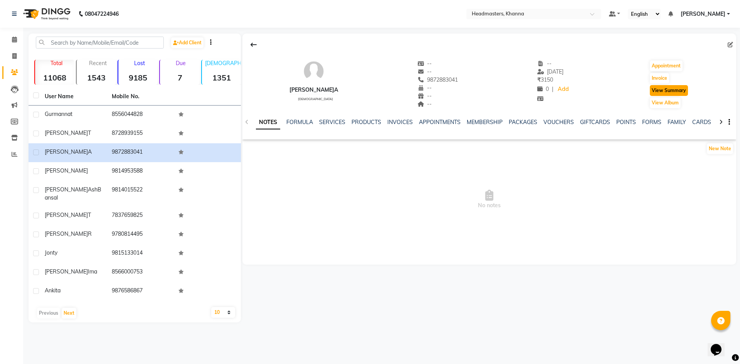
click at [671, 90] on button "View Summary" at bounding box center [669, 90] width 38 height 11
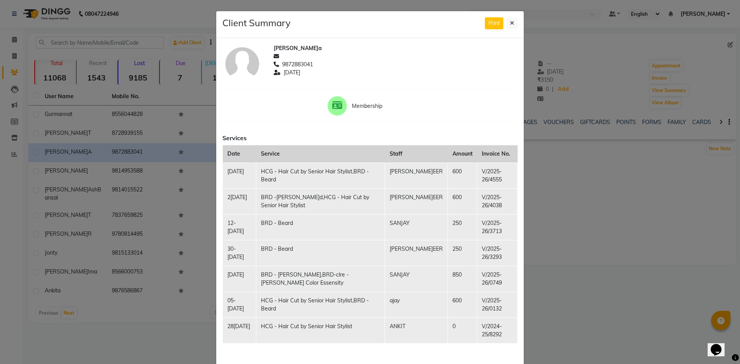
click at [616, 51] on ngb-modal-window "Client Summary Print babla 9872883041 2025-08-05 Membership Services Date Servi…" at bounding box center [370, 182] width 740 height 364
click at [516, 29] on button at bounding box center [512, 23] width 11 height 12
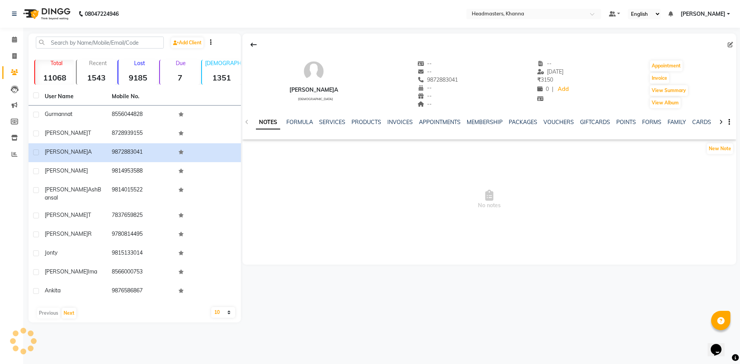
drag, startPoint x: 22, startPoint y: 37, endPoint x: 0, endPoint y: 37, distance: 22.0
click at [17, 38] on icon at bounding box center [14, 40] width 5 height 6
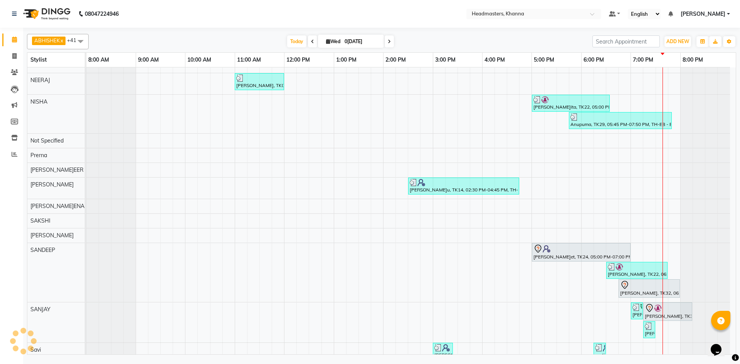
scroll to position [536, 0]
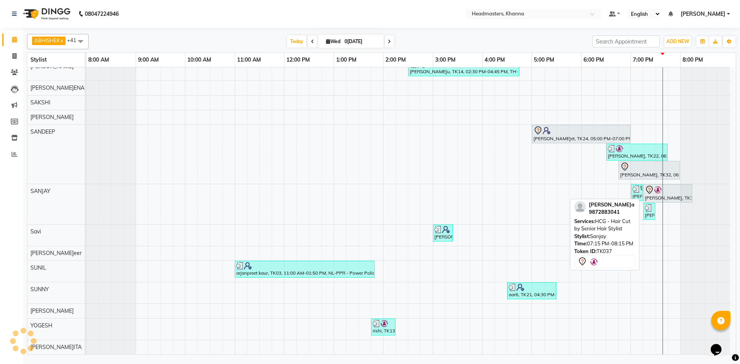
click at [657, 188] on img at bounding box center [658, 190] width 8 height 8
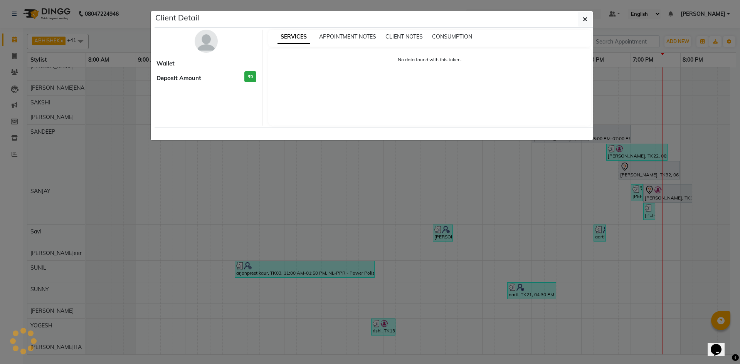
select select "7"
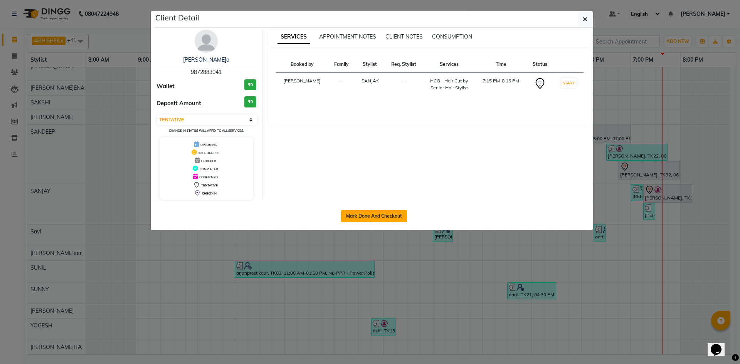
click at [371, 210] on button "Mark Done And Checkout" at bounding box center [374, 216] width 66 height 12
select select "service"
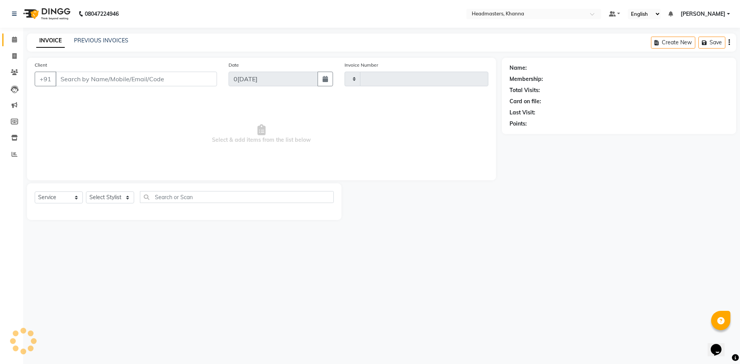
type input "5550"
select select "7138"
type input "9872883041"
select select "60808"
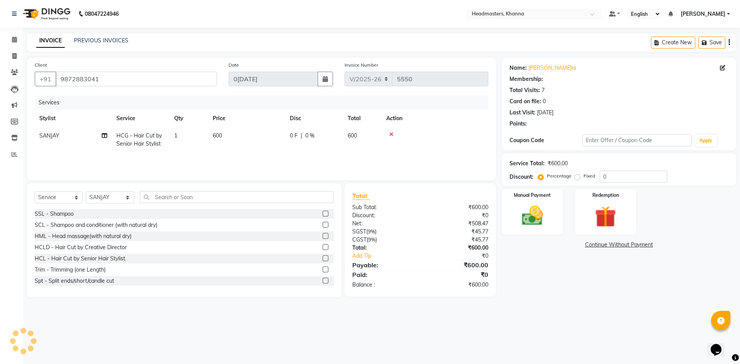
drag, startPoint x: 145, startPoint y: 157, endPoint x: 147, endPoint y: 166, distance: 9.5
click at [146, 157] on div "Services Stylist Service Qty Price Disc Total Action SANJAY HCG - Hair Cut by S…" at bounding box center [262, 134] width 454 height 77
click at [162, 192] on input "text" at bounding box center [237, 197] width 194 height 12
click at [140, 145] on span "HCG - Hair Cut by Senior Hair Stylist" at bounding box center [139, 139] width 46 height 15
select select "60808"
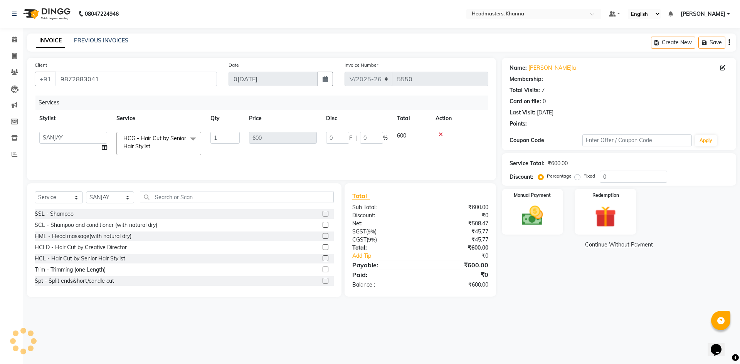
click at [142, 148] on span "HCG - Hair Cut by Senior Hair Stylist" at bounding box center [154, 142] width 63 height 15
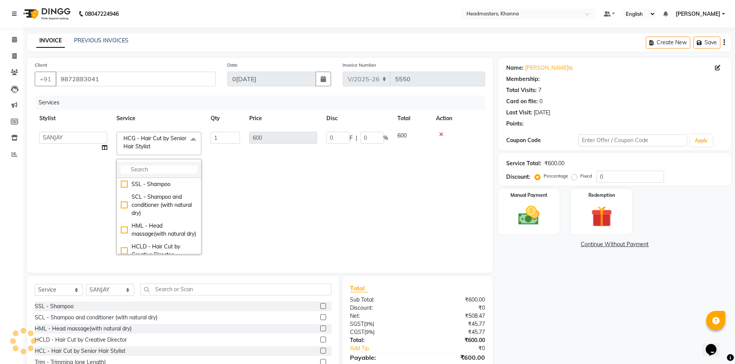
click at [139, 170] on input "multiselect-search" at bounding box center [159, 170] width 76 height 8
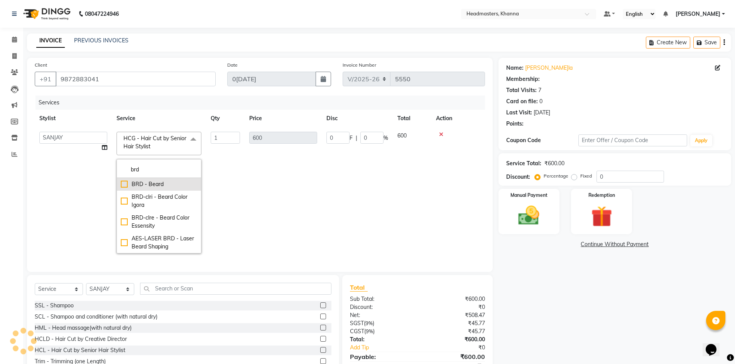
type input "brd"
click at [158, 182] on div "BRD - Beard" at bounding box center [159, 184] width 76 height 8
checkbox input "true"
type input "400"
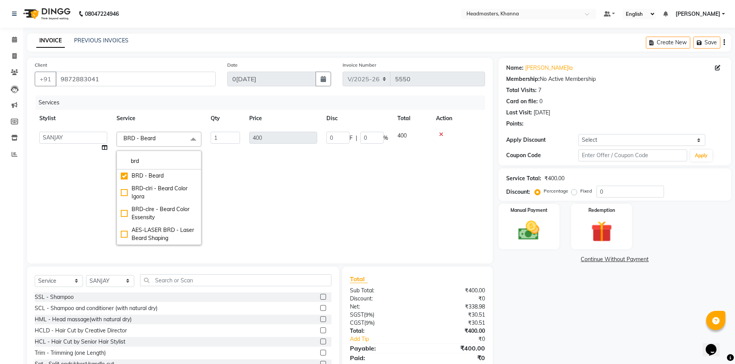
click at [340, 195] on td "0 F | 0 %" at bounding box center [357, 188] width 71 height 123
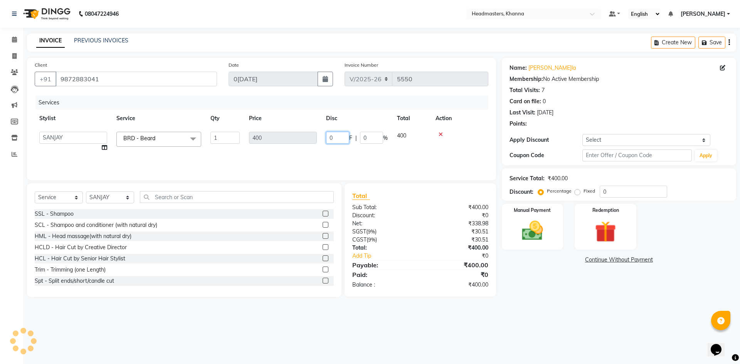
click at [332, 142] on input "0" at bounding box center [337, 138] width 23 height 12
type input "0150"
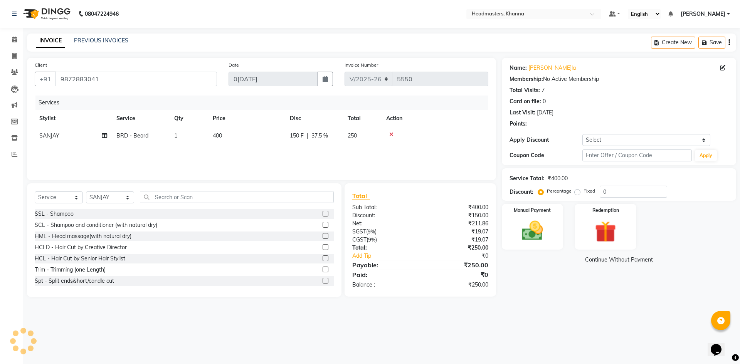
click at [310, 165] on div "Services Stylist Service Qty Price Disc Total Action SANJAY BRD - Beard 1 400 1…" at bounding box center [262, 134] width 454 height 77
click at [102, 193] on select "Select Stylist ABHISHEK ajay Akash AKHIL AMAN AMAN (NAILS) ANKIT Ankit Pedicuri…" at bounding box center [110, 198] width 48 height 12
select select "63193"
click at [86, 192] on select "Select Stylist ABHISHEK ajay Akash AKHIL AMAN AMAN (NAILS) ANKIT Ankit Pedicuri…" at bounding box center [110, 198] width 48 height 12
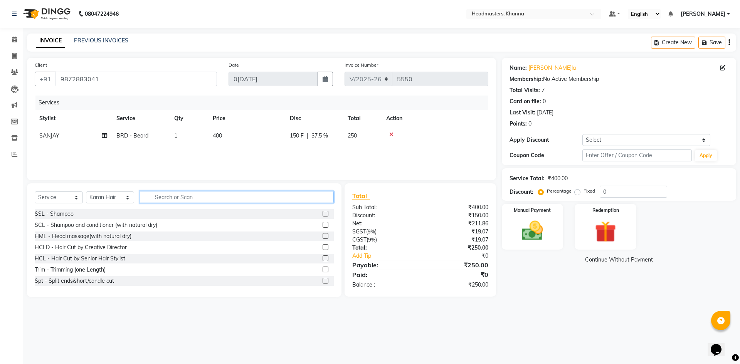
click at [177, 194] on input "text" at bounding box center [237, 197] width 194 height 12
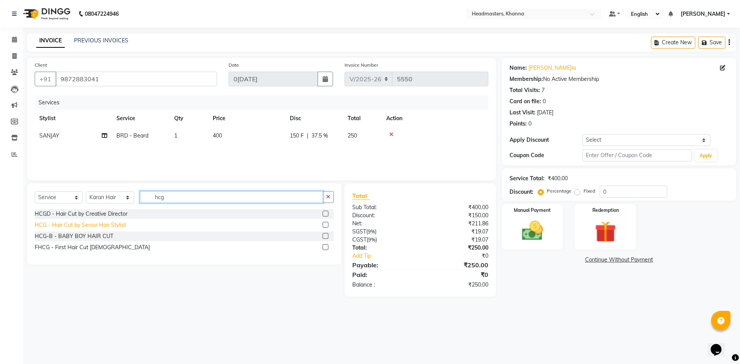
type input "hcg"
click at [93, 227] on div "HCG - Hair Cut by Senior Hair Stylist" at bounding box center [80, 225] width 91 height 8
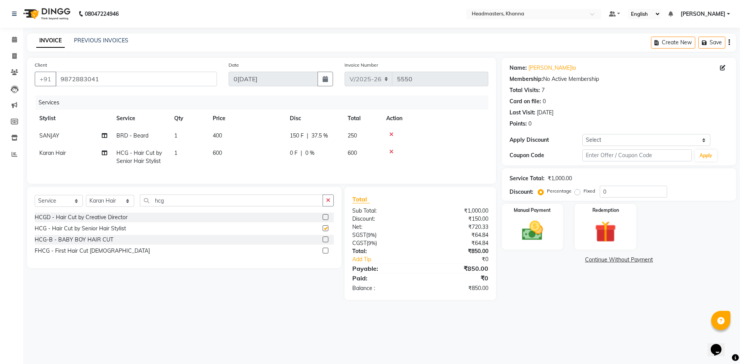
checkbox input "false"
click at [246, 158] on td "600" at bounding box center [246, 157] width 77 height 25
select select "63193"
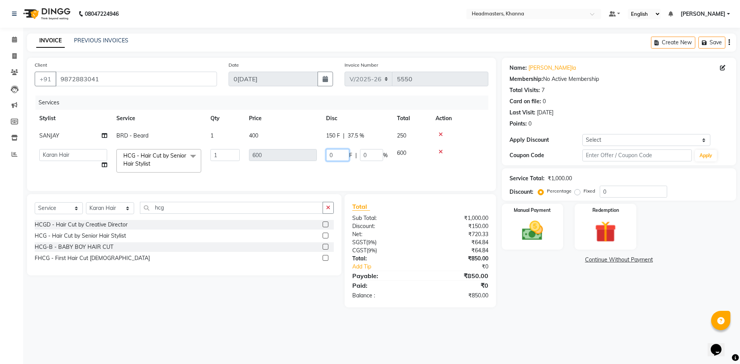
click at [340, 156] on input "0" at bounding box center [337, 155] width 23 height 12
type input "0200"
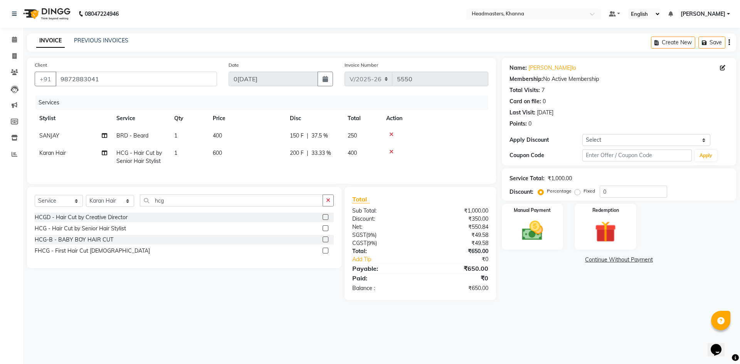
click at [371, 167] on tr "Karan Hair HCG - Hair Cut by Senior Hair Stylist 1 600 200 F | 33.33 % 400" at bounding box center [262, 157] width 454 height 25
click at [516, 227] on img at bounding box center [533, 230] width 36 height 25
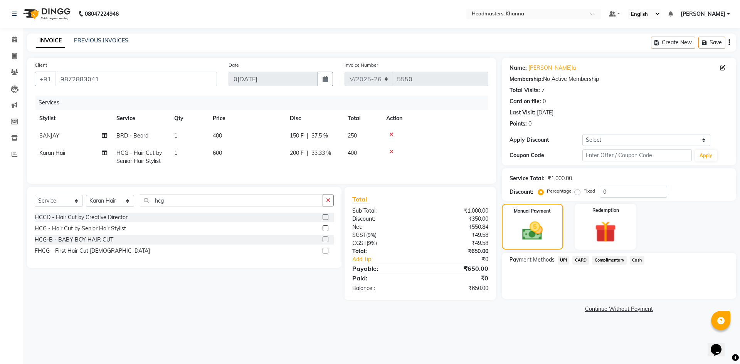
click at [636, 259] on span "Cash" at bounding box center [637, 260] width 15 height 9
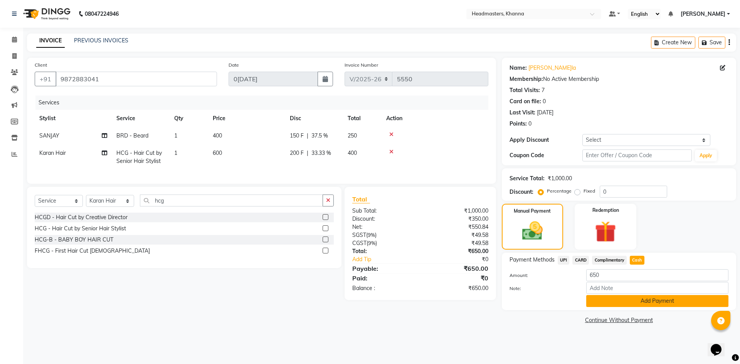
click at [627, 304] on button "Add Payment" at bounding box center [658, 301] width 142 height 12
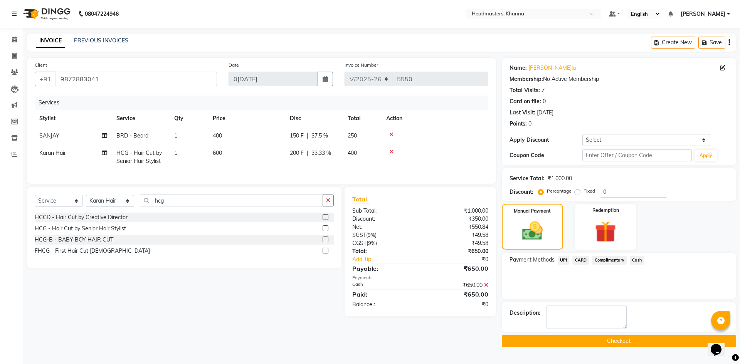
click at [611, 343] on button "Checkout" at bounding box center [619, 342] width 234 height 12
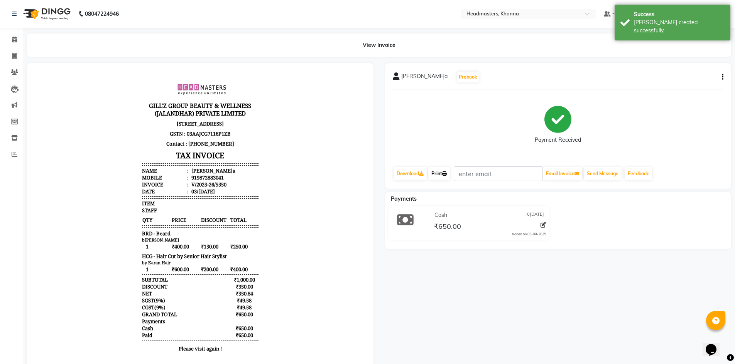
click at [447, 173] on icon at bounding box center [444, 174] width 5 height 5
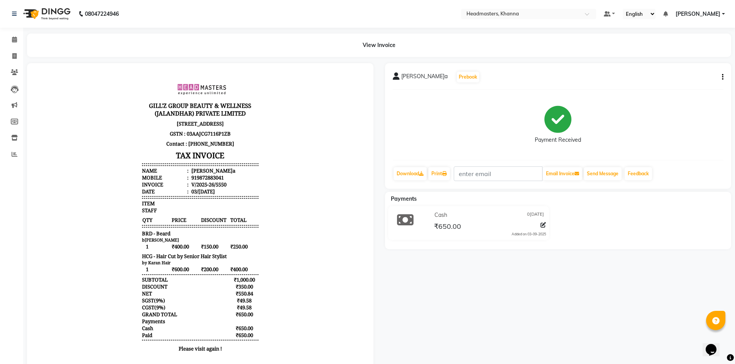
drag, startPoint x: 254, startPoint y: 30, endPoint x: 265, endPoint y: 39, distance: 14.0
click at [254, 30] on div "08047224946 Select Location × Headmasters, Khanna Default Panel My Panel Englis…" at bounding box center [367, 193] width 735 height 386
click at [443, 169] on link "Print" at bounding box center [439, 173] width 22 height 13
drag, startPoint x: 63, startPoint y: 35, endPoint x: 15, endPoint y: 27, distance: 48.9
click at [63, 35] on div "View Invoice" at bounding box center [379, 46] width 704 height 24
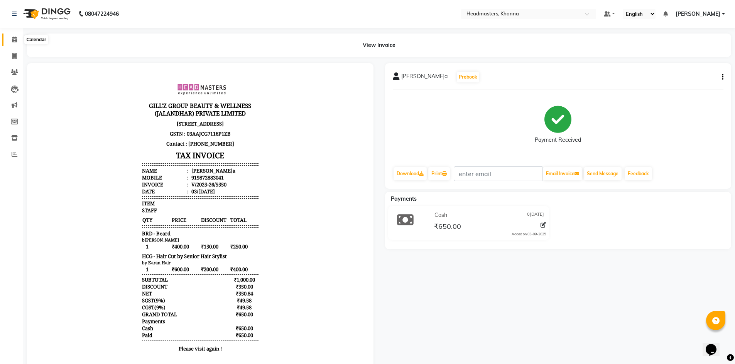
click at [15, 41] on icon at bounding box center [14, 40] width 5 height 6
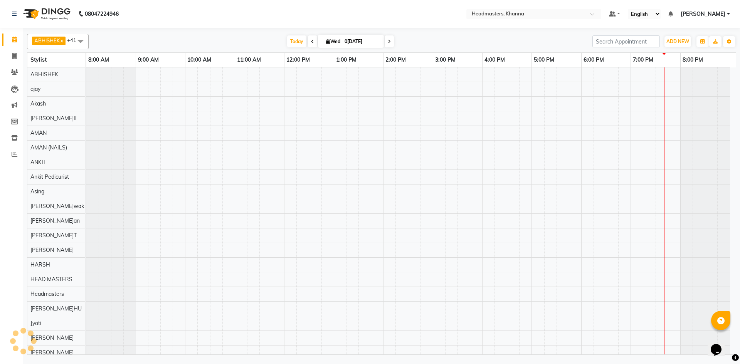
click at [199, 34] on div "ABHISHEK x ajay x Akash x AKHIL x AMAN x AMAN (NAILS) x ANKIT x Ankit Pedicuris…" at bounding box center [382, 193] width 710 height 324
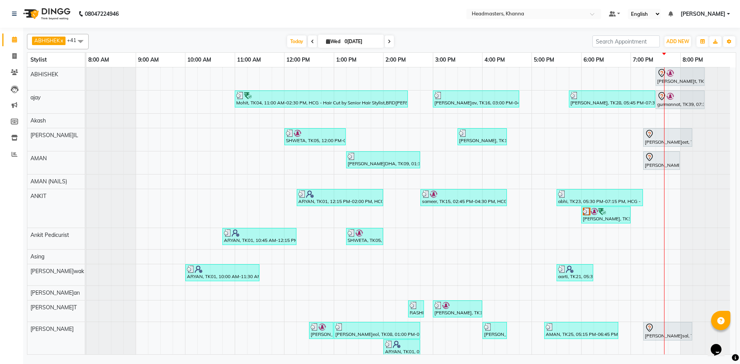
click at [197, 16] on nav "08047224946 Select Location × Headmasters, Khanna Default Panel My Panel Englis…" at bounding box center [370, 14] width 740 height 28
click at [212, 35] on div "ABHISHEK x ajay x Akash x AKHIL x AMAN x AMAN (NAILS) x ANKIT x Ankit Pedicuris…" at bounding box center [382, 41] width 710 height 15
click at [148, 11] on nav "08047224946 Select Location × Headmasters, Khanna Default Panel My Panel Englis…" at bounding box center [370, 14] width 740 height 28
click at [219, 13] on nav "08047224946 Select Location × Headmasters, Khanna Default Panel My Panel Englis…" at bounding box center [370, 14] width 740 height 28
click at [199, 34] on div "ABHISHEK x ajay x Akash x AKHIL x AMAN x AMAN (NAILS) x ANKIT x Ankit Pedicuris…" at bounding box center [382, 41] width 710 height 15
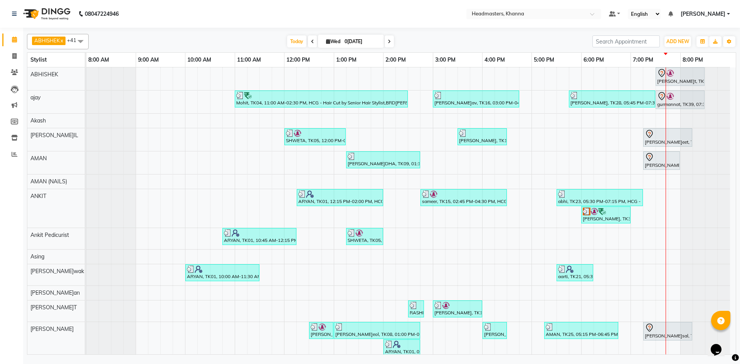
click at [157, 32] on div "ABHISHEK x ajay x Akash x AKHIL x AMAN x AMAN (NAILS) x ANKIT x Ankit Pedicuris…" at bounding box center [382, 193] width 710 height 324
click at [213, 8] on nav "08047224946 Select Location × Headmasters, Khanna Default Panel My Panel Englis…" at bounding box center [370, 14] width 740 height 28
click at [217, 36] on div "Today Wed 03-09-2025" at bounding box center [341, 42] width 496 height 12
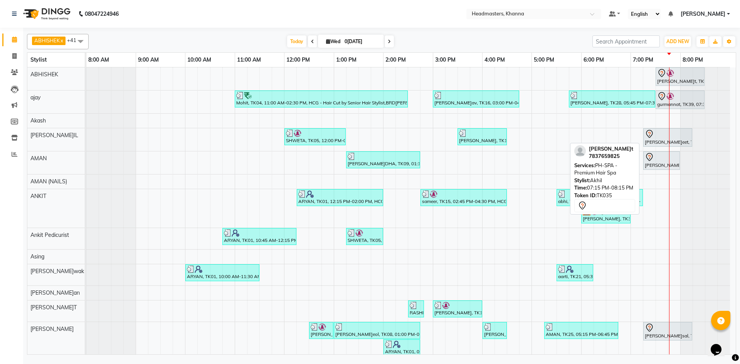
click at [672, 136] on div at bounding box center [668, 134] width 46 height 9
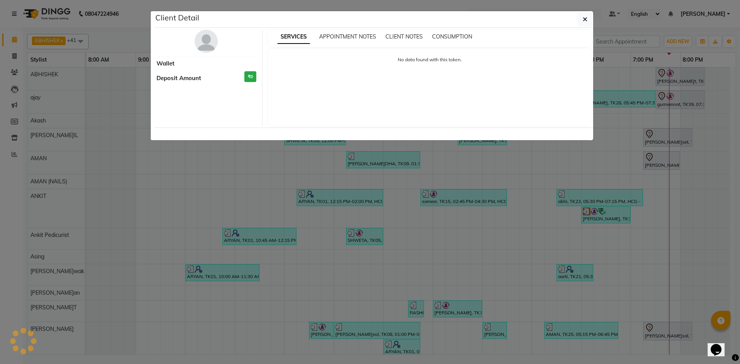
select select "7"
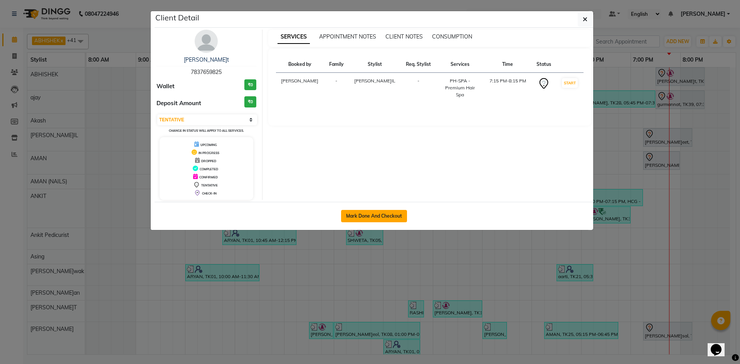
click at [358, 218] on button "Mark Done And Checkout" at bounding box center [374, 216] width 66 height 12
select select "service"
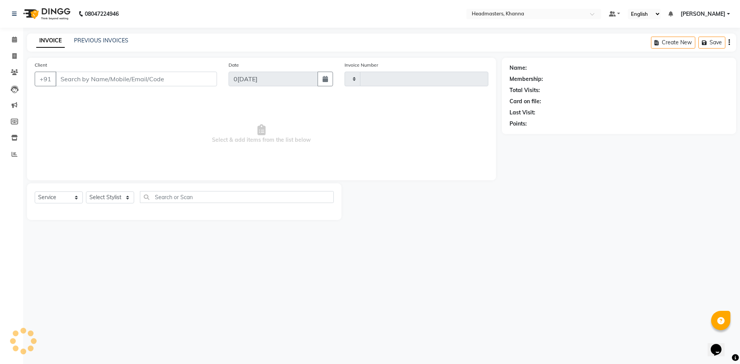
type input "5552"
select select "7138"
type input "7837659825"
select select "60805"
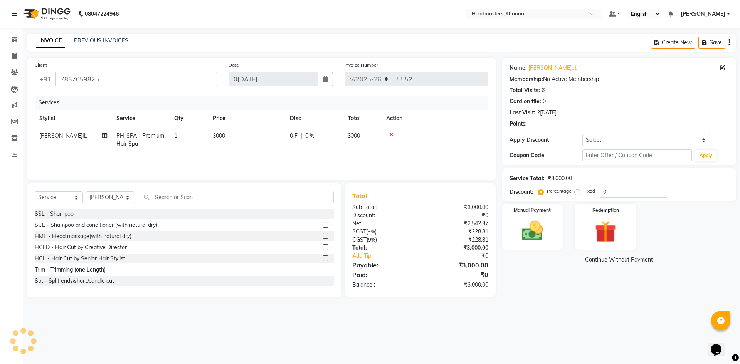
click at [216, 142] on td "3000" at bounding box center [246, 139] width 77 height 25
select select "60805"
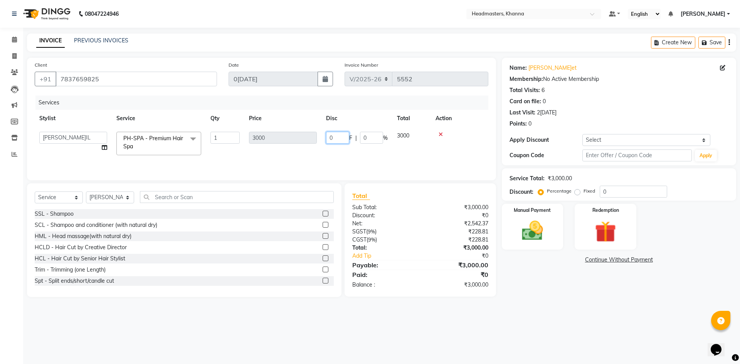
click at [330, 135] on input "0" at bounding box center [337, 138] width 23 height 12
type input "1500"
click at [381, 159] on div "Services Stylist Service Qty Price Disc Total Action ABHISHEK ajay Akash AKHIL …" at bounding box center [262, 134] width 454 height 77
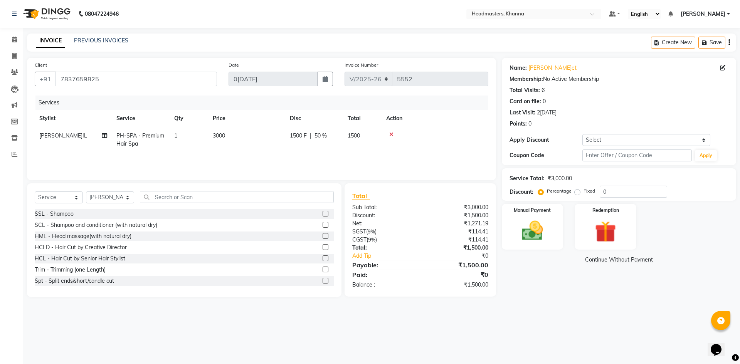
click at [241, 159] on div "Services Stylist Service Qty Price Disc Total Action AKHIL PH-SPA - Premium Hai…" at bounding box center [262, 134] width 454 height 77
click at [119, 199] on select "Select Stylist ABHISHEK ajay Akash AKHIL AMAN AMAN (NAILS) ANKIT Ankit Pedicuri…" at bounding box center [110, 198] width 48 height 12
select select "66587"
click at [120, 199] on select "Select Stylist ABHISHEK ajay Akash AKHIL AMAN AMAN (NAILS) ANKIT Ankit Pedicuri…" at bounding box center [110, 198] width 48 height 12
click at [192, 197] on input "text" at bounding box center [237, 197] width 194 height 12
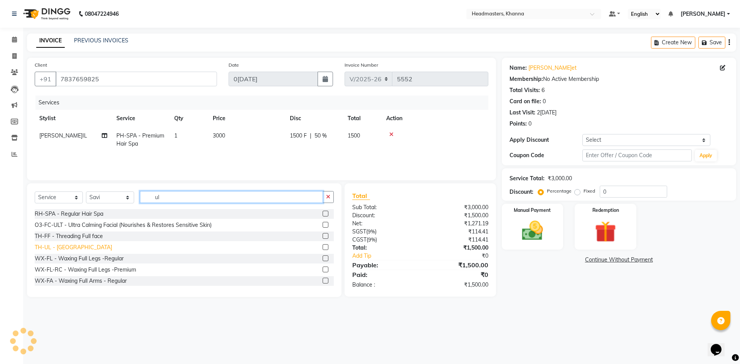
type input "ul"
click at [63, 250] on div "TH-UL - Upper lips" at bounding box center [74, 248] width 78 height 8
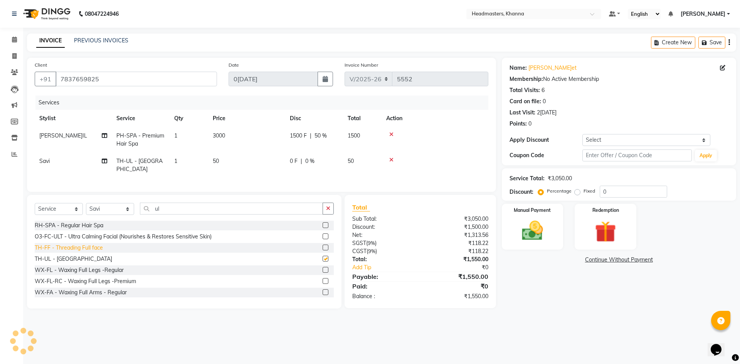
checkbox input "false"
click at [462, 148] on td at bounding box center [435, 139] width 107 height 25
click at [513, 219] on div "Manual Payment" at bounding box center [533, 226] width 64 height 47
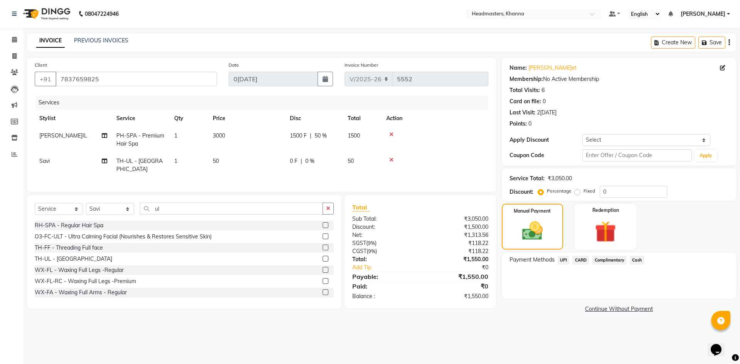
click at [440, 149] on td at bounding box center [435, 139] width 107 height 25
click at [562, 261] on span "UPI" at bounding box center [564, 260] width 12 height 9
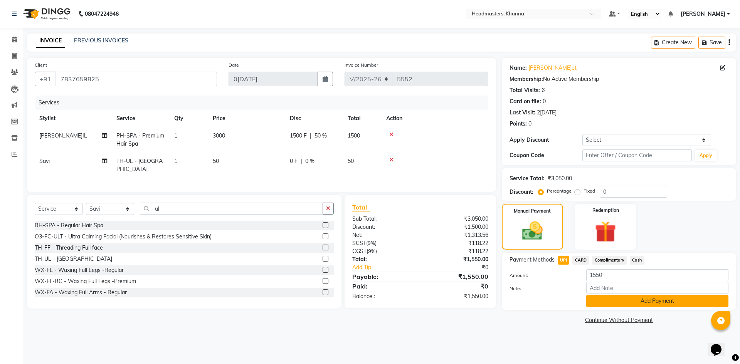
click at [603, 300] on button "Add Payment" at bounding box center [658, 301] width 142 height 12
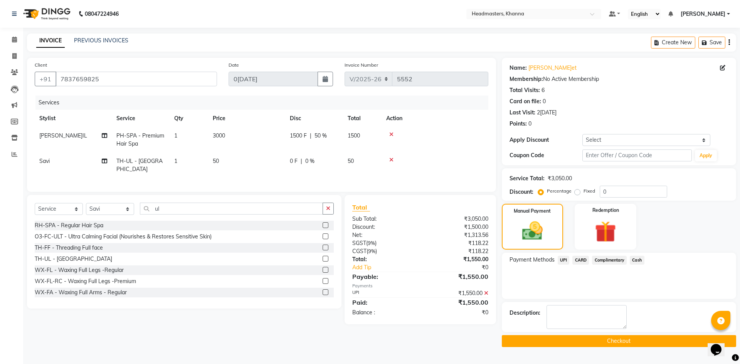
click at [591, 339] on button "Checkout" at bounding box center [619, 342] width 234 height 12
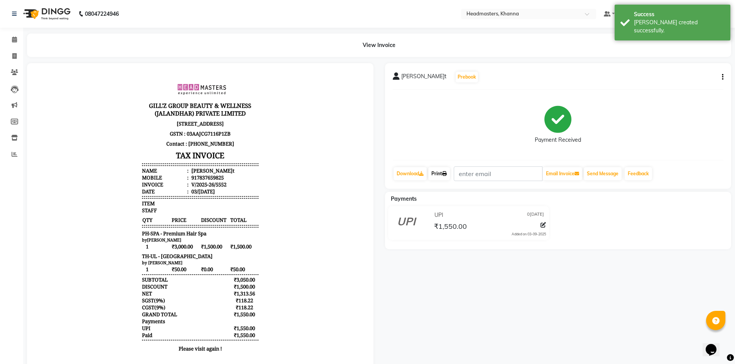
click at [443, 175] on link "Print" at bounding box center [439, 173] width 22 height 13
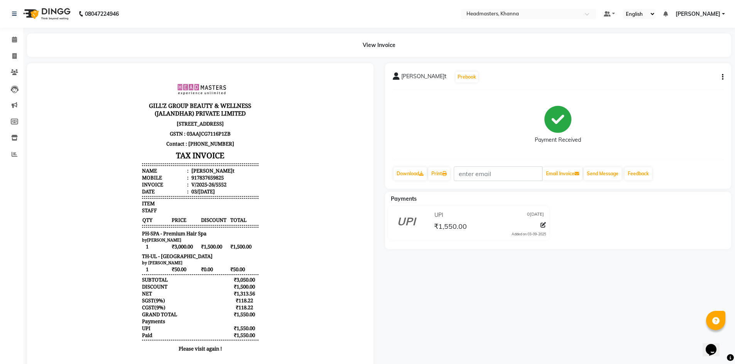
drag, startPoint x: 248, startPoint y: 18, endPoint x: 221, endPoint y: 2, distance: 32.0
click at [248, 18] on nav "08047224946 Select Location × Headmasters, Khanna Default Panel My Panel Englis…" at bounding box center [367, 14] width 735 height 28
click at [439, 180] on link "Print" at bounding box center [439, 173] width 22 height 13
click at [17, 40] on span at bounding box center [14, 39] width 13 height 9
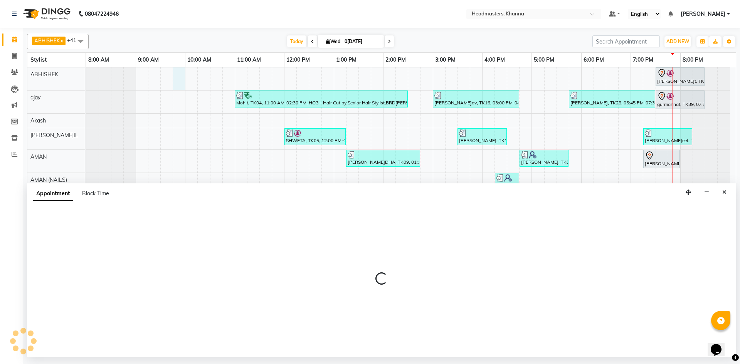
click at [201, 35] on div "ABHISHEK x ajay x Akash x AKHIL x AMAN x AMAN (NAILS) x ANKIT x Ankit Pedicuris…" at bounding box center [382, 41] width 710 height 15
click at [722, 189] on button "Close" at bounding box center [724, 193] width 11 height 12
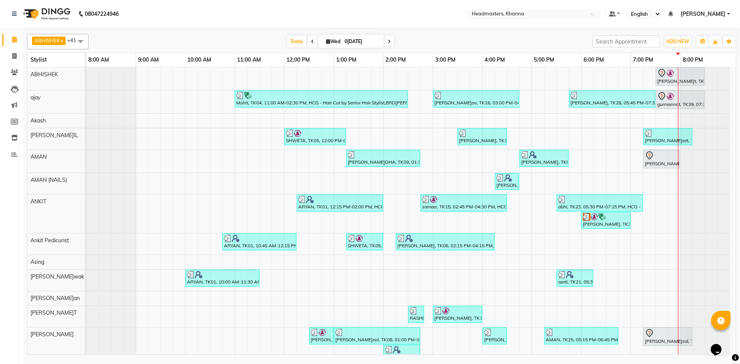
click at [224, 44] on div "Today Wed 03-09-2025" at bounding box center [341, 42] width 496 height 12
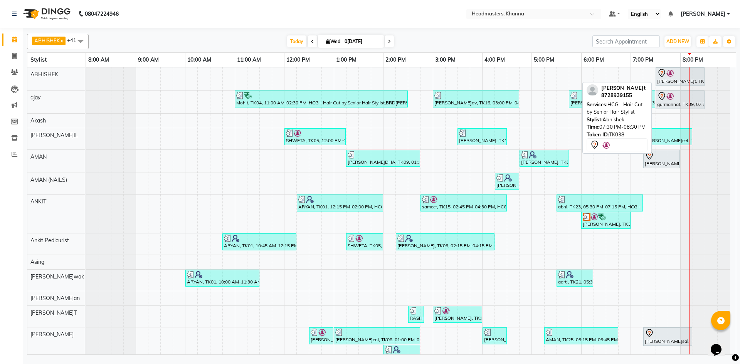
click at [675, 77] on div at bounding box center [681, 73] width 46 height 9
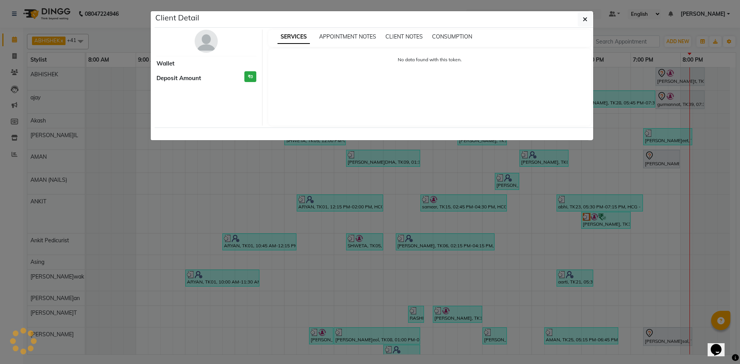
select select "7"
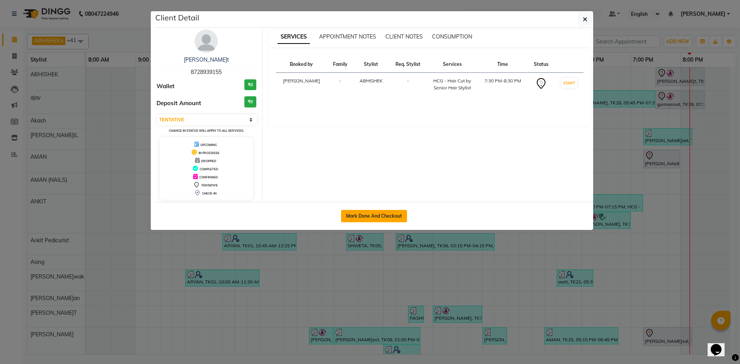
click at [398, 213] on button "Mark Done And Checkout" at bounding box center [374, 216] width 66 height 12
select select "service"
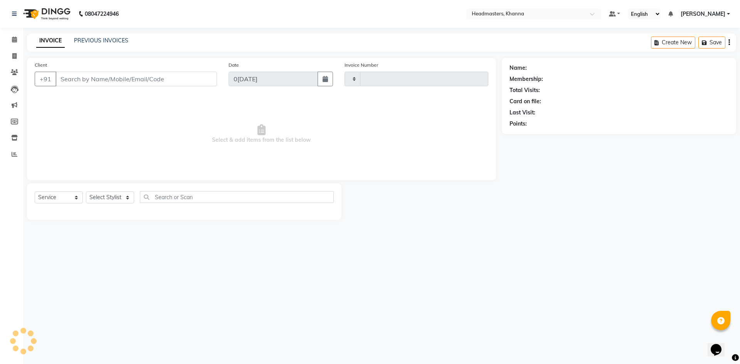
type input "5554"
select select "7138"
type input "8728939155"
select select "60843"
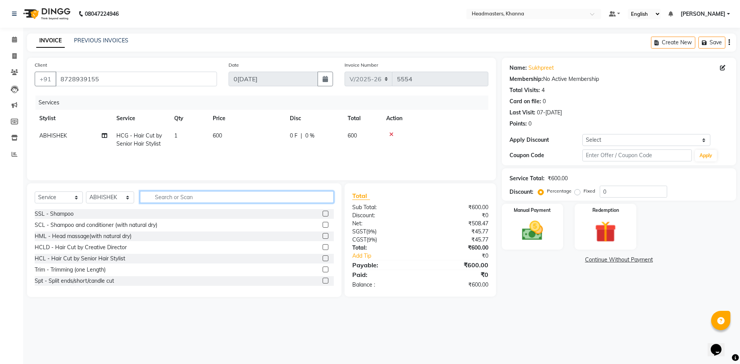
click at [274, 202] on input "text" at bounding box center [237, 197] width 194 height 12
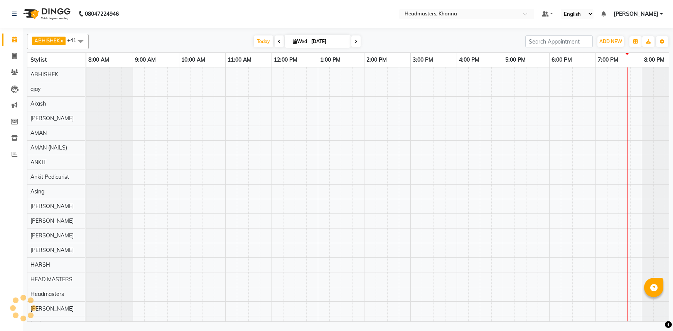
select select "en"
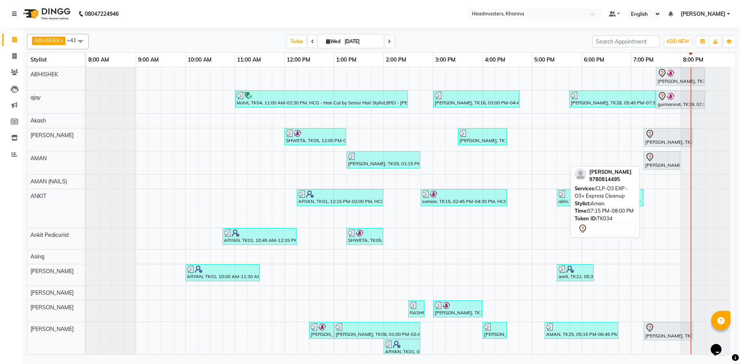
click at [654, 162] on div "[PERSON_NAME]OOR, TK34, 07:15 PM-08:00 PM, CLP-O3 EXP - O3+ Express Cleanup" at bounding box center [662, 161] width 35 height 16
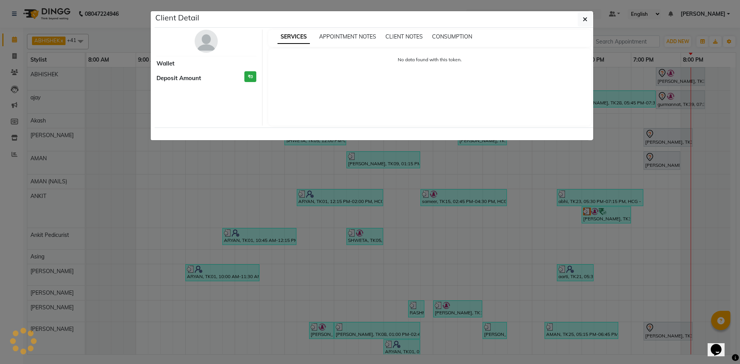
select select "7"
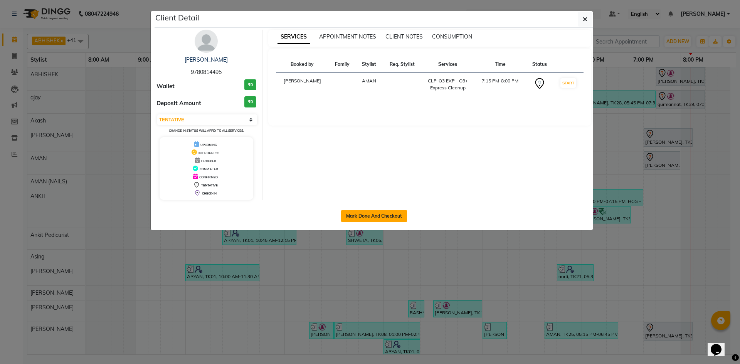
click at [357, 217] on button "Mark Done And Checkout" at bounding box center [374, 216] width 66 height 12
select select "service"
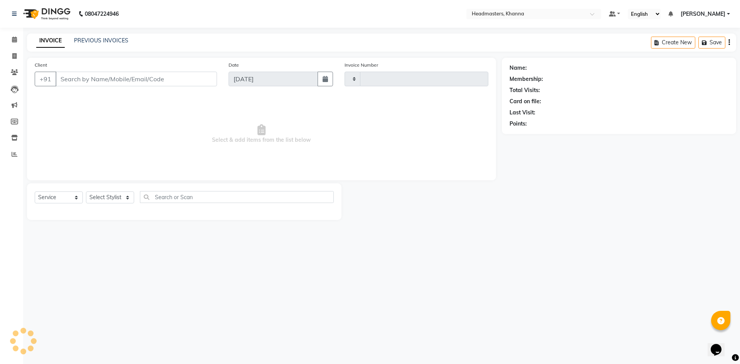
type input "5554"
select select "7138"
click at [9, 39] on span at bounding box center [14, 39] width 13 height 9
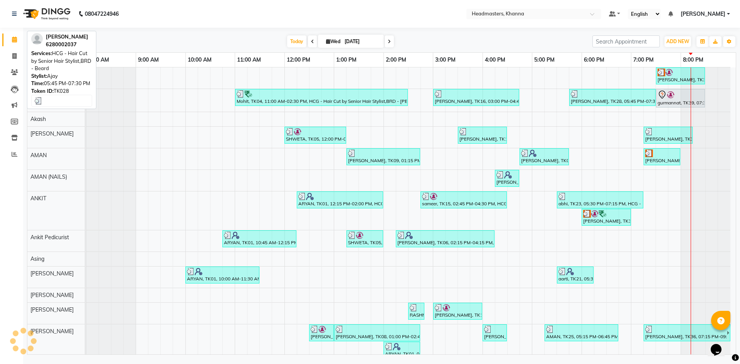
scroll to position [0, 0]
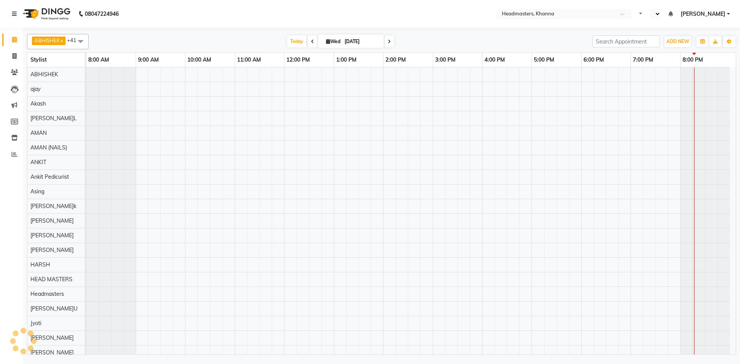
select select "en"
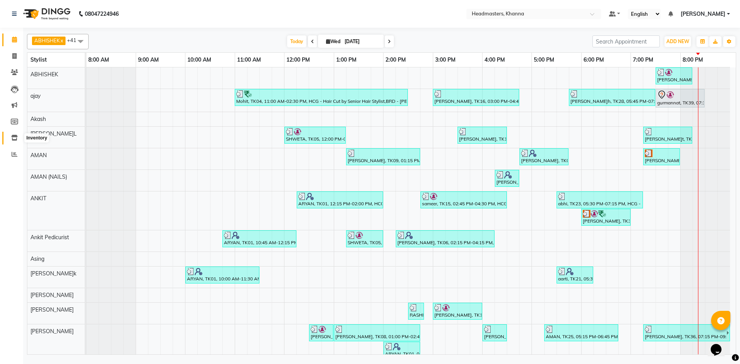
click at [16, 138] on icon at bounding box center [14, 138] width 7 height 6
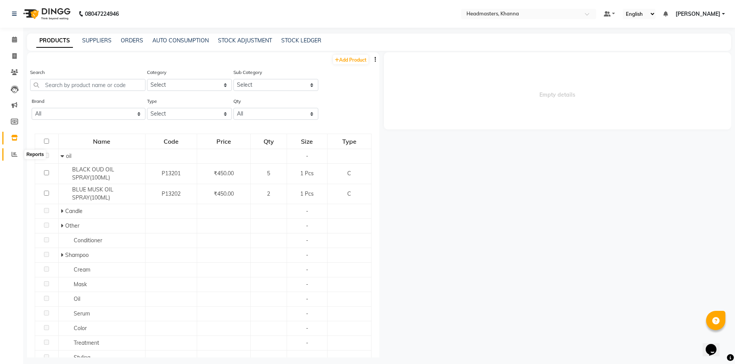
click at [18, 156] on span at bounding box center [14, 154] width 13 height 9
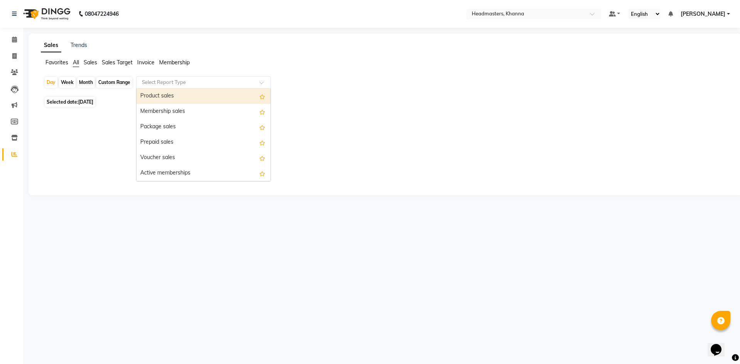
click at [181, 83] on input "text" at bounding box center [195, 83] width 111 height 8
click at [179, 96] on div "Product sales" at bounding box center [204, 96] width 134 height 15
